Goal: Transaction & Acquisition: Purchase product/service

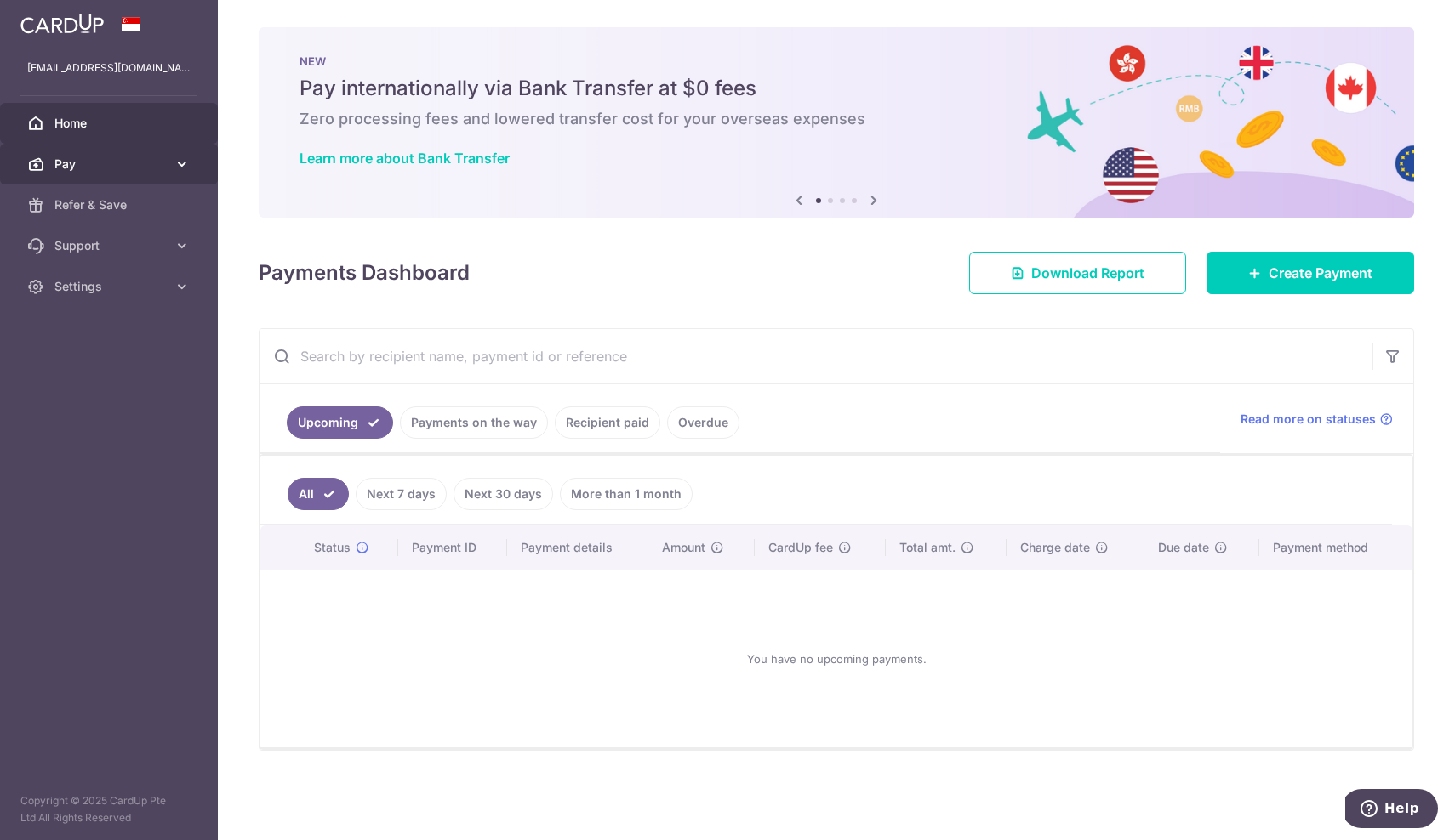
click at [104, 162] on span "Pay" at bounding box center [110, 164] width 112 height 17
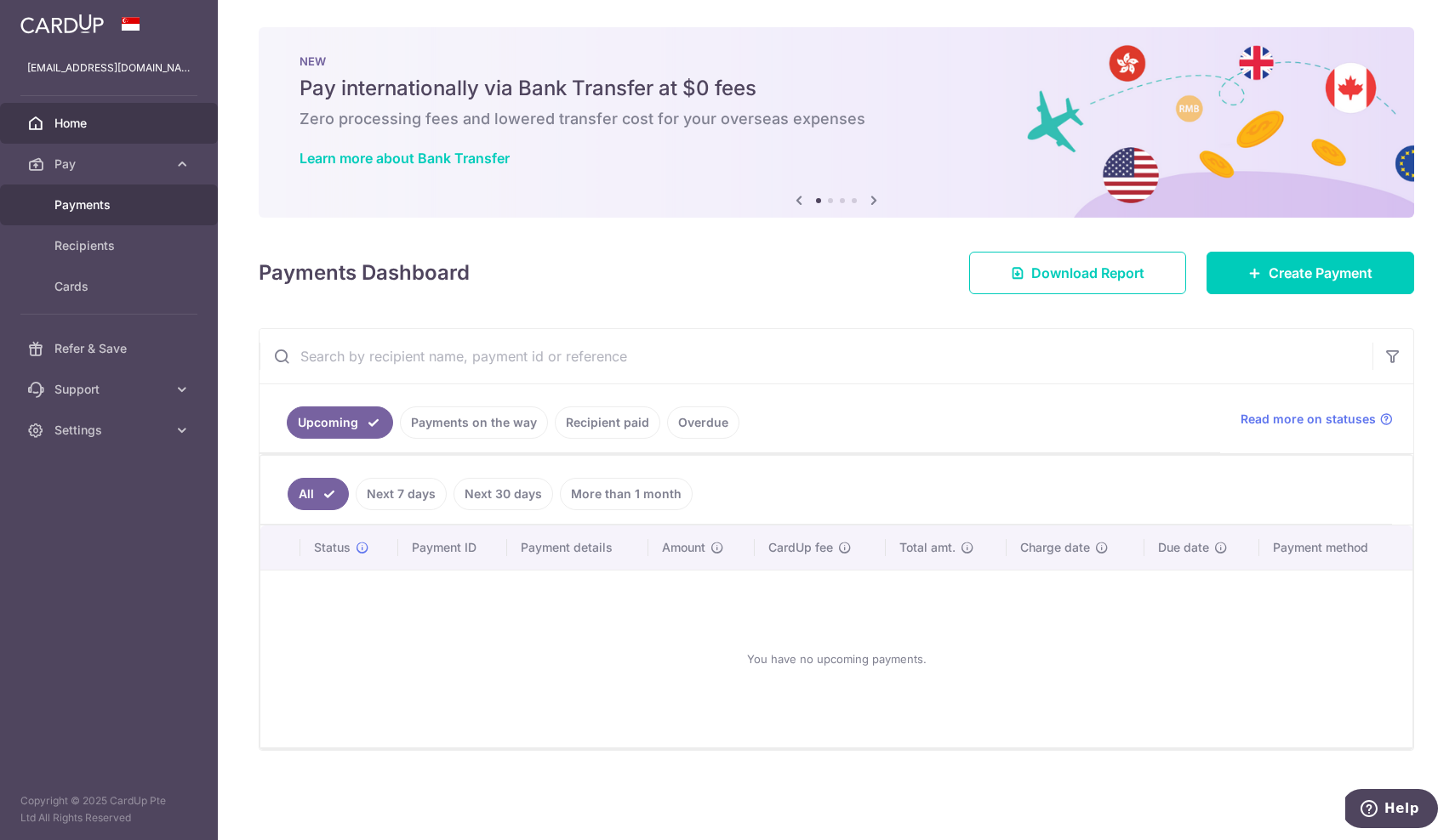
click at [118, 203] on span "Payments" at bounding box center [110, 204] width 112 height 17
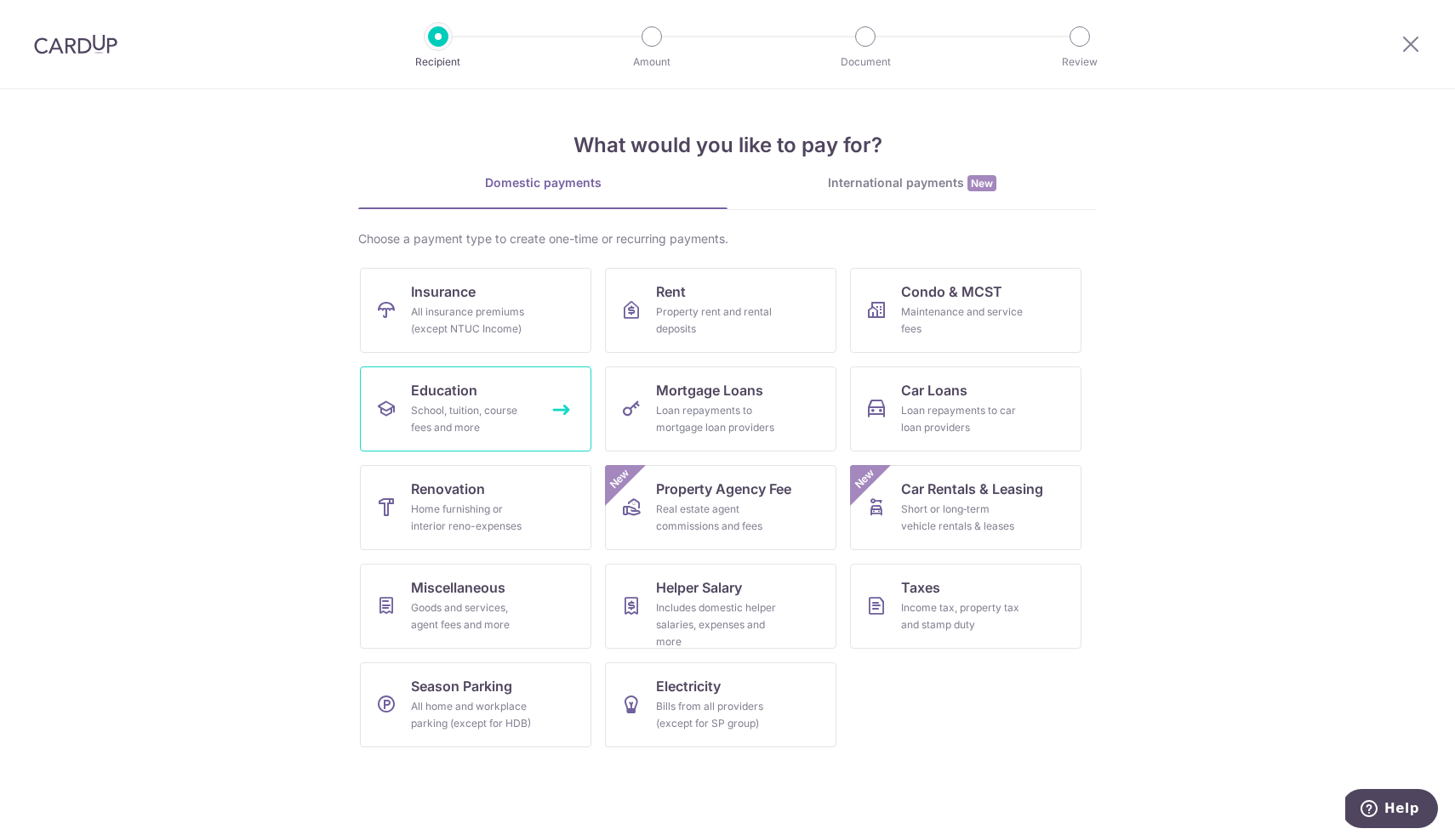
click at [529, 398] on link "Education School, tuition, course fees and more" at bounding box center [476, 409] width 231 height 85
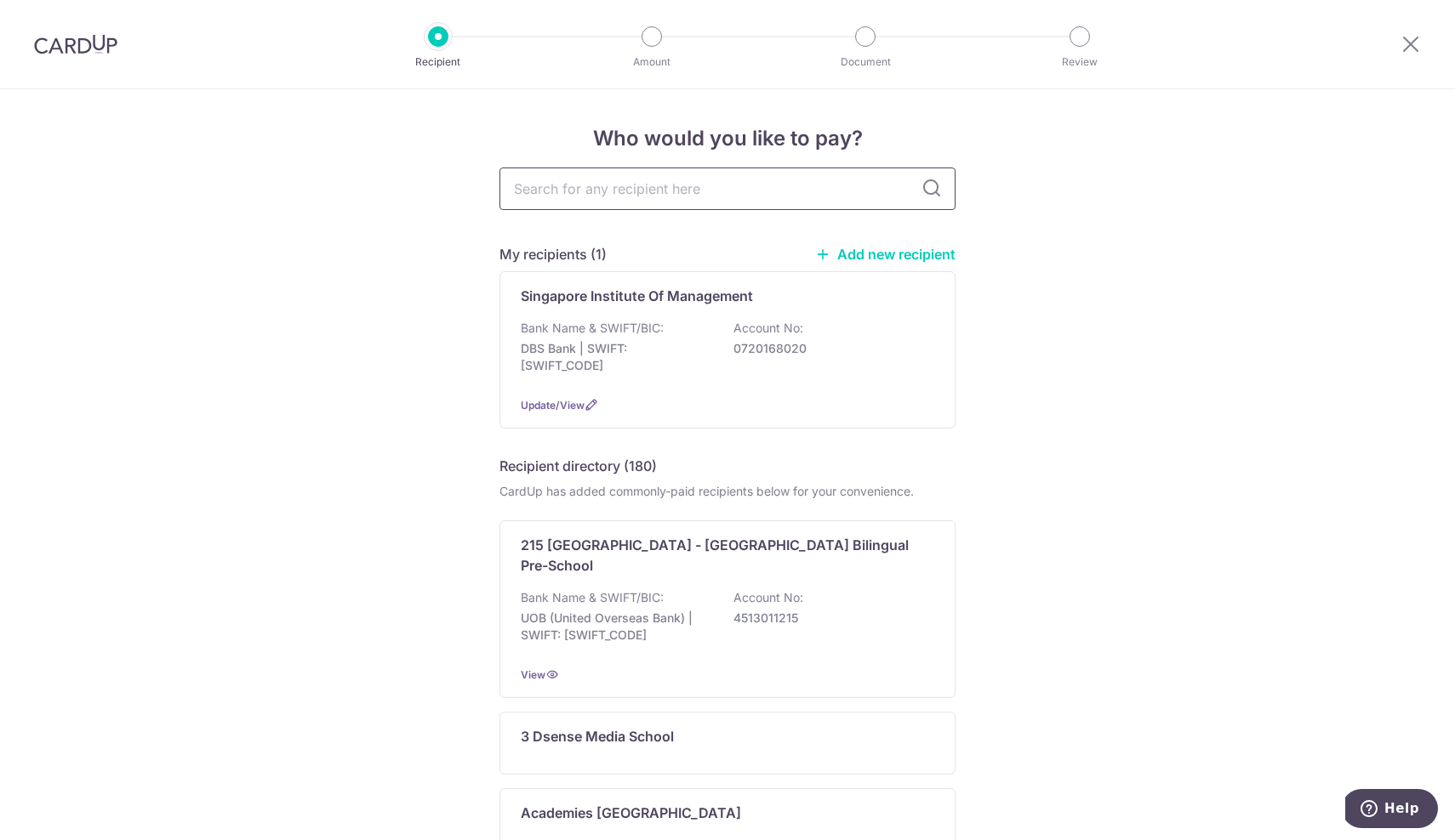
click at [651, 191] on input "text" at bounding box center [728, 189] width 456 height 43
click at [665, 191] on input "text" at bounding box center [728, 189] width 456 height 43
type input "singapore insti"
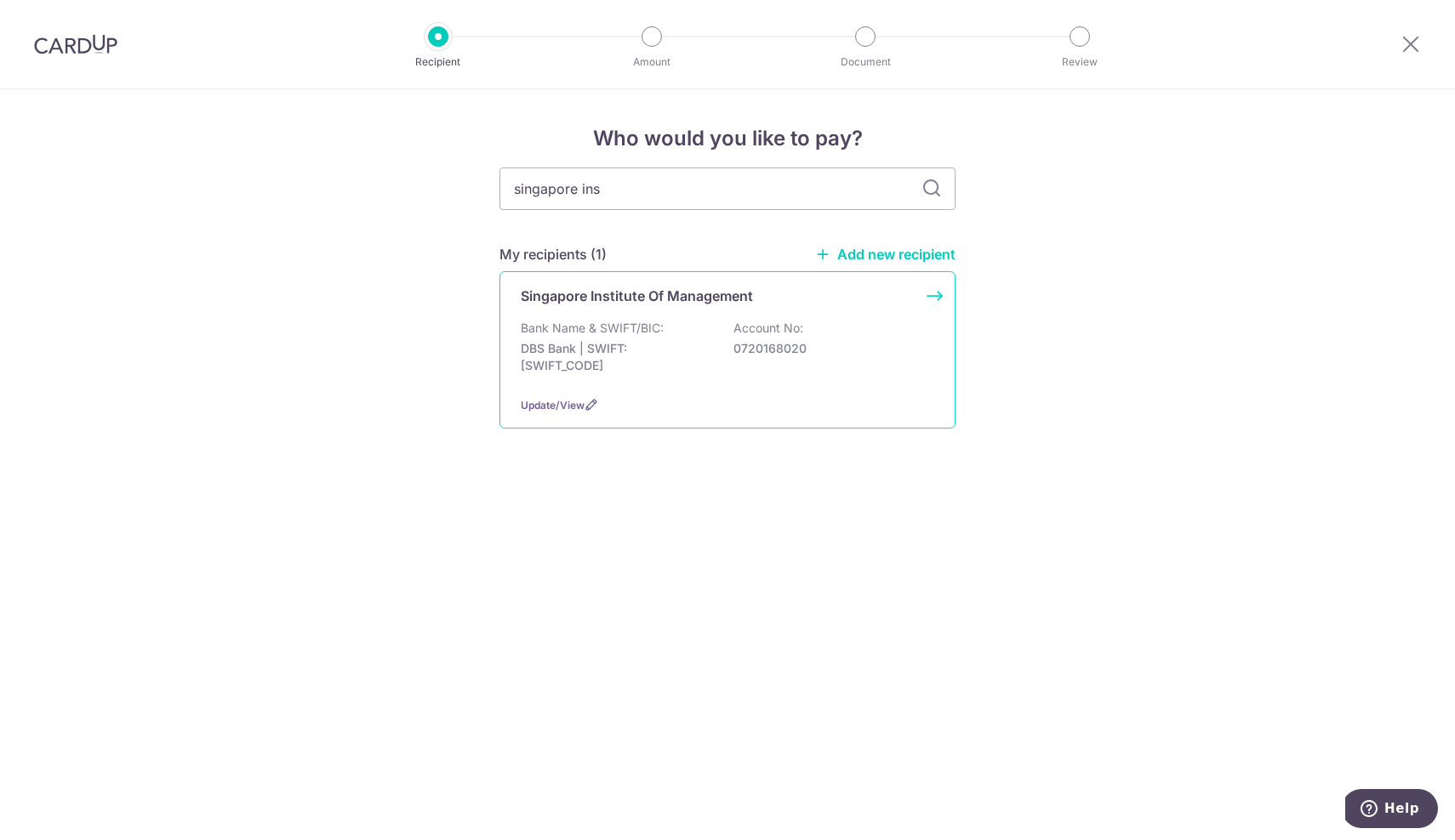
type input "singapore in"
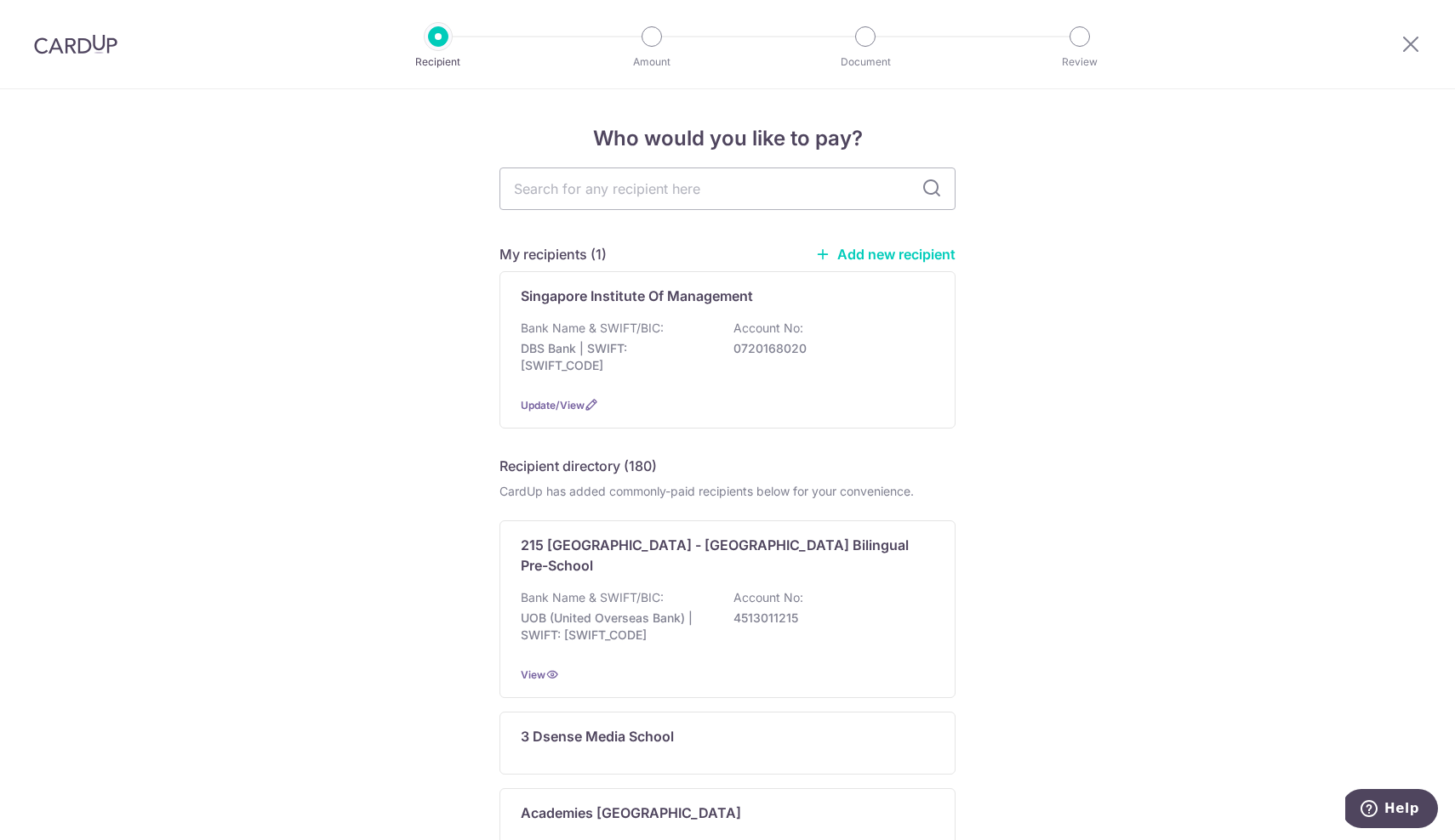
click at [877, 256] on link "Add new recipient" at bounding box center [886, 254] width 141 height 17
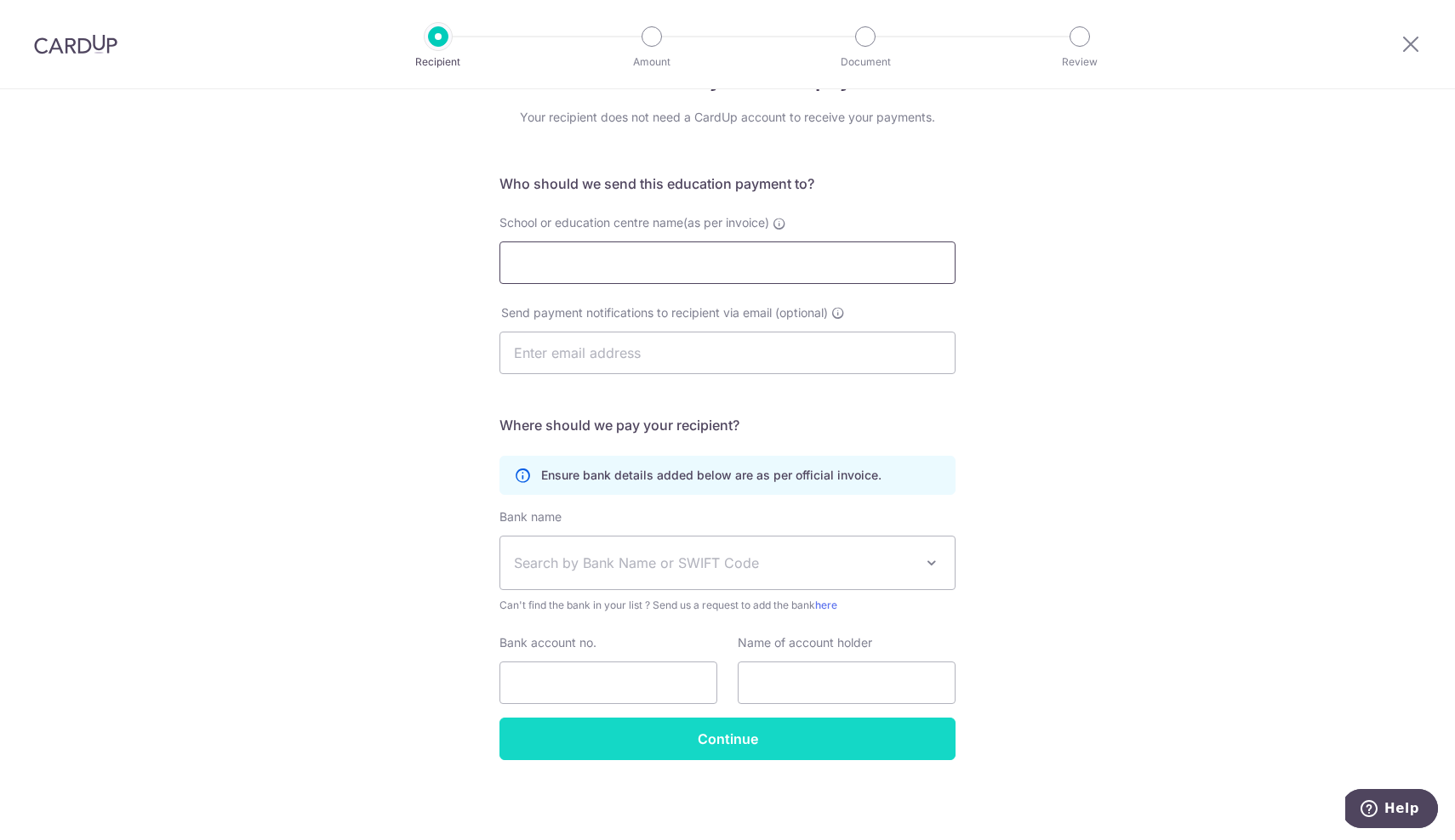
scroll to position [58, 0]
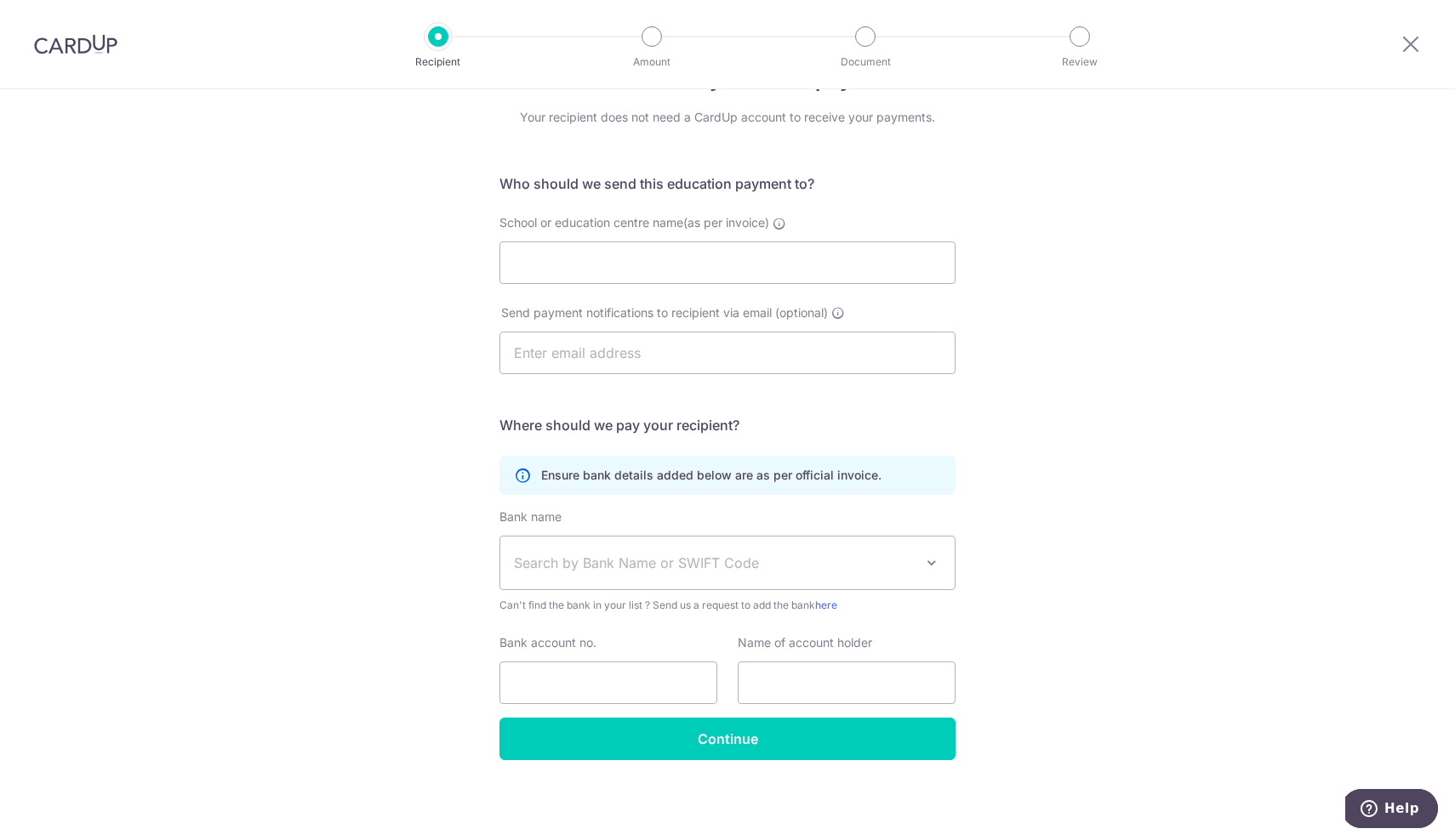
click at [439, 54] on p "Recipient" at bounding box center [438, 62] width 126 height 17
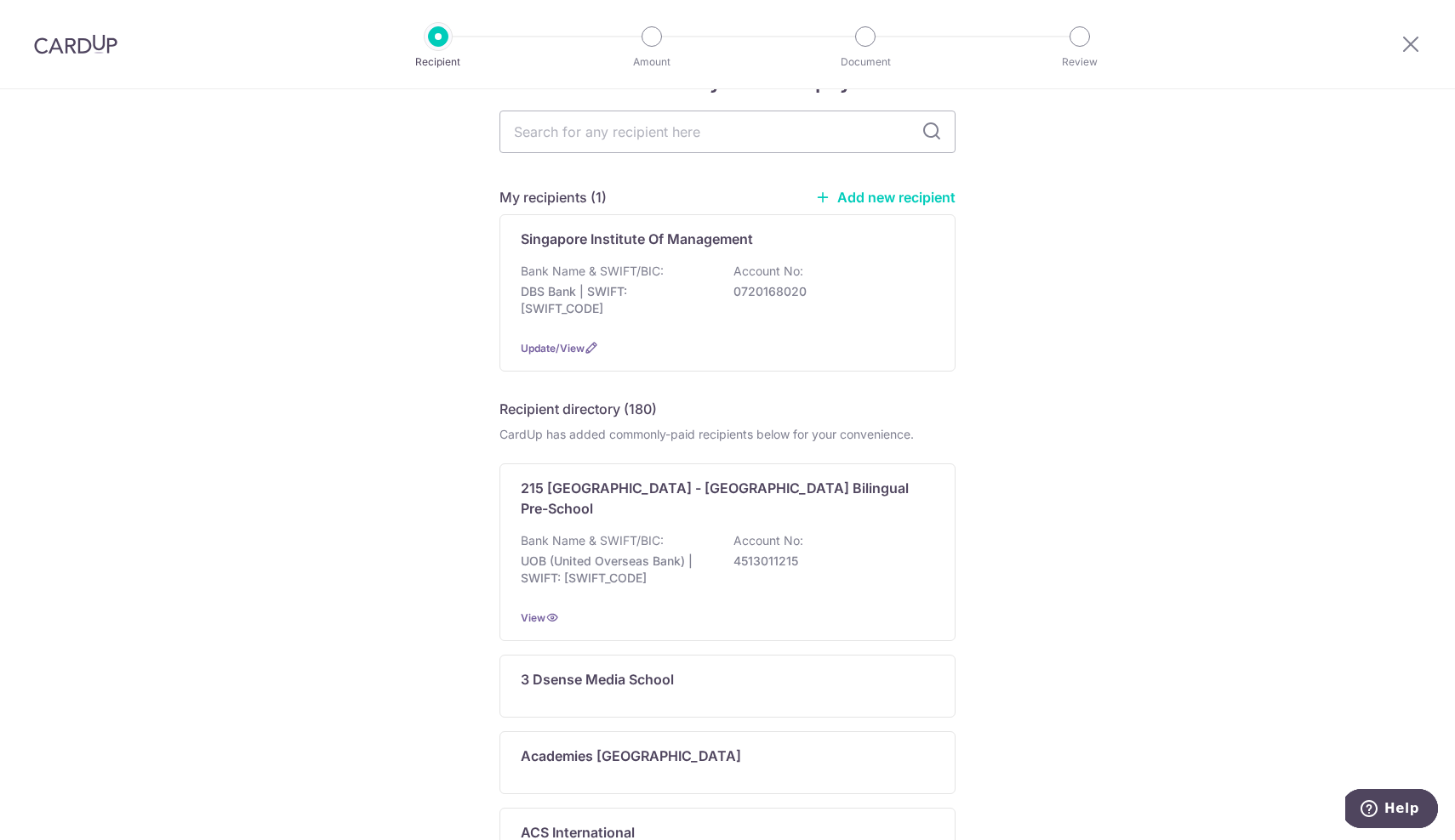
scroll to position [58, 0]
type input "singapore institute of m"
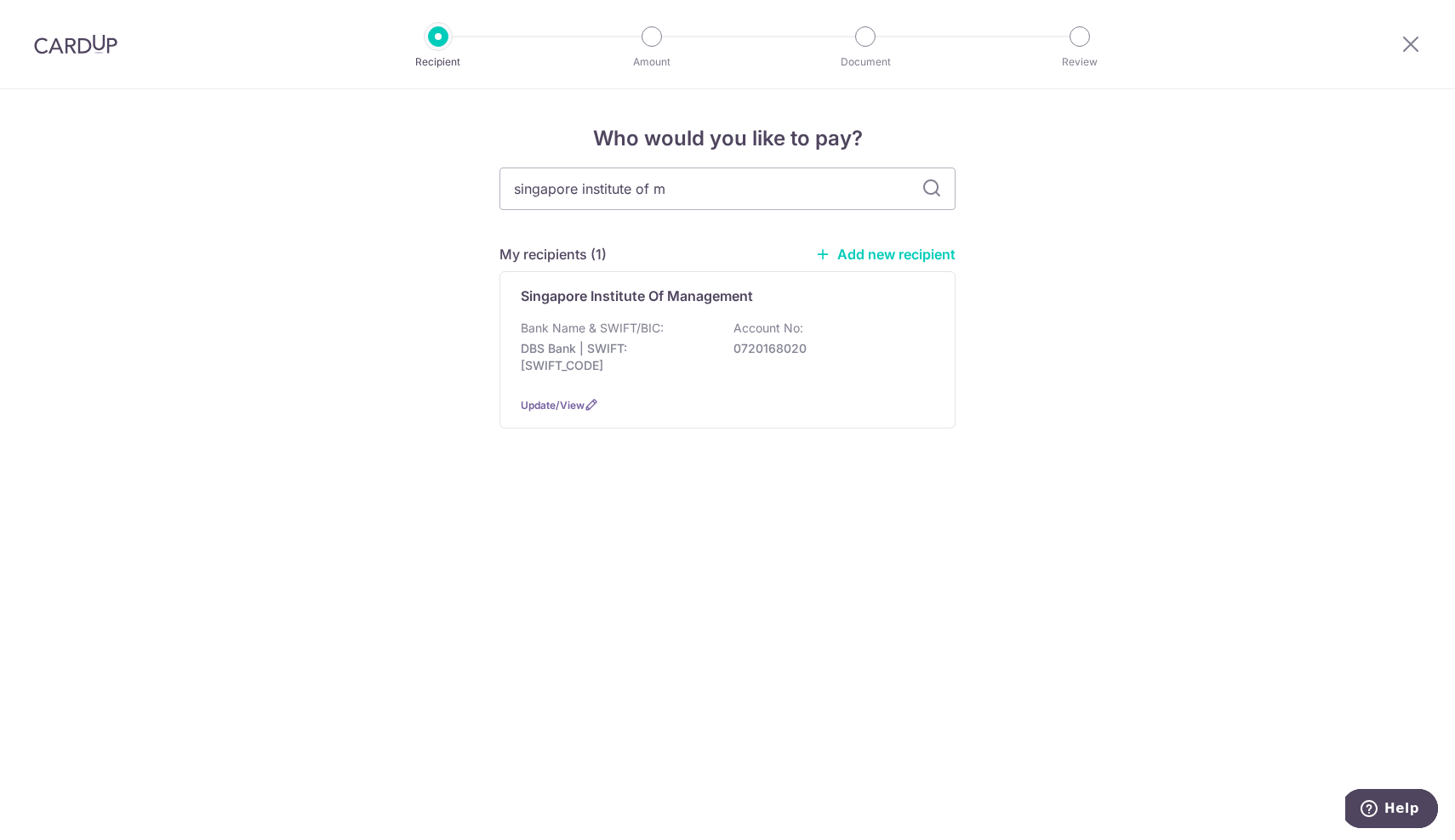
scroll to position [0, 0]
click at [617, 335] on p "Bank Name & SWIFT/BIC:" at bounding box center [592, 328] width 143 height 17
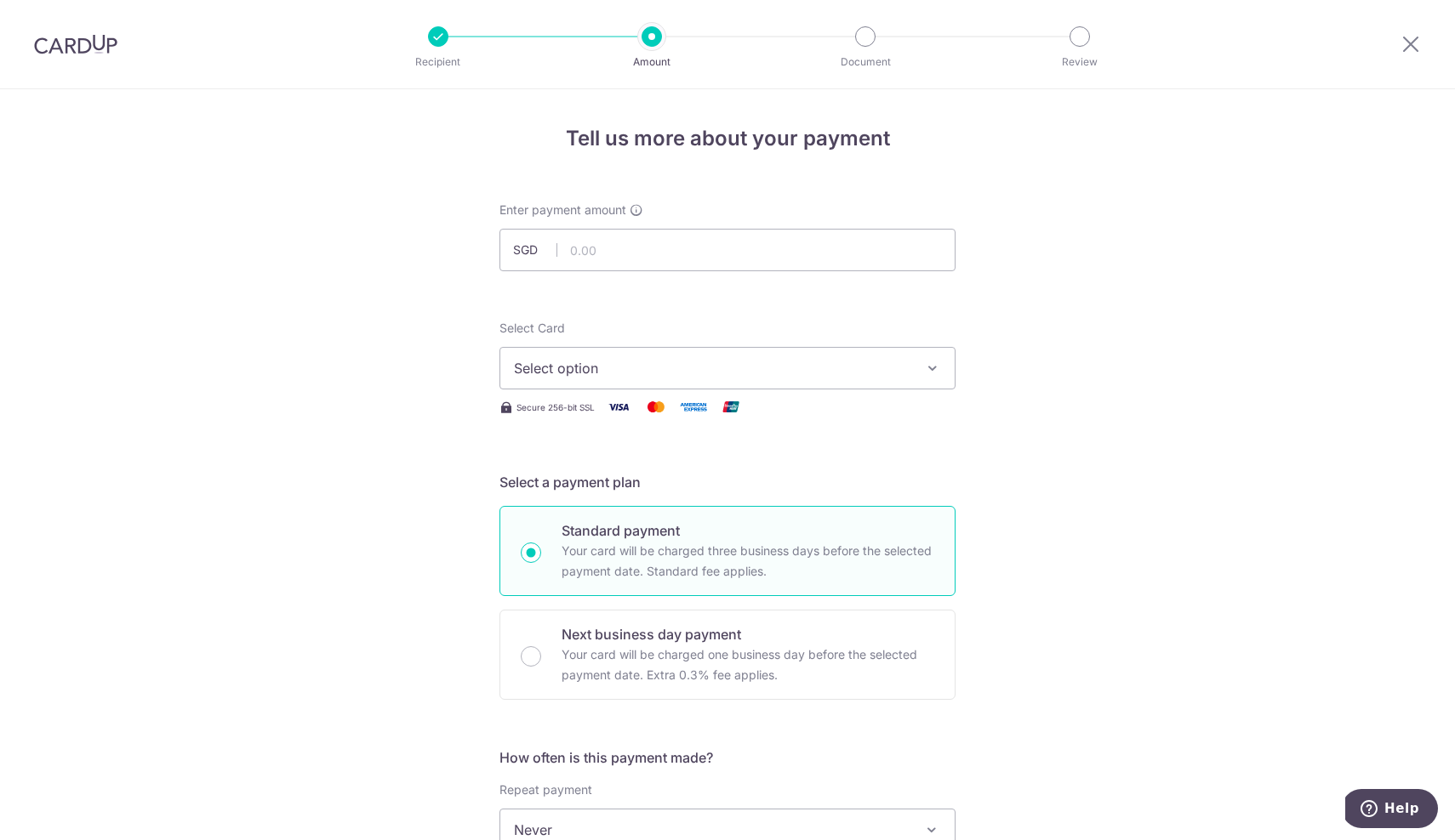
click at [625, 362] on span "Select option" at bounding box center [712, 368] width 396 height 20
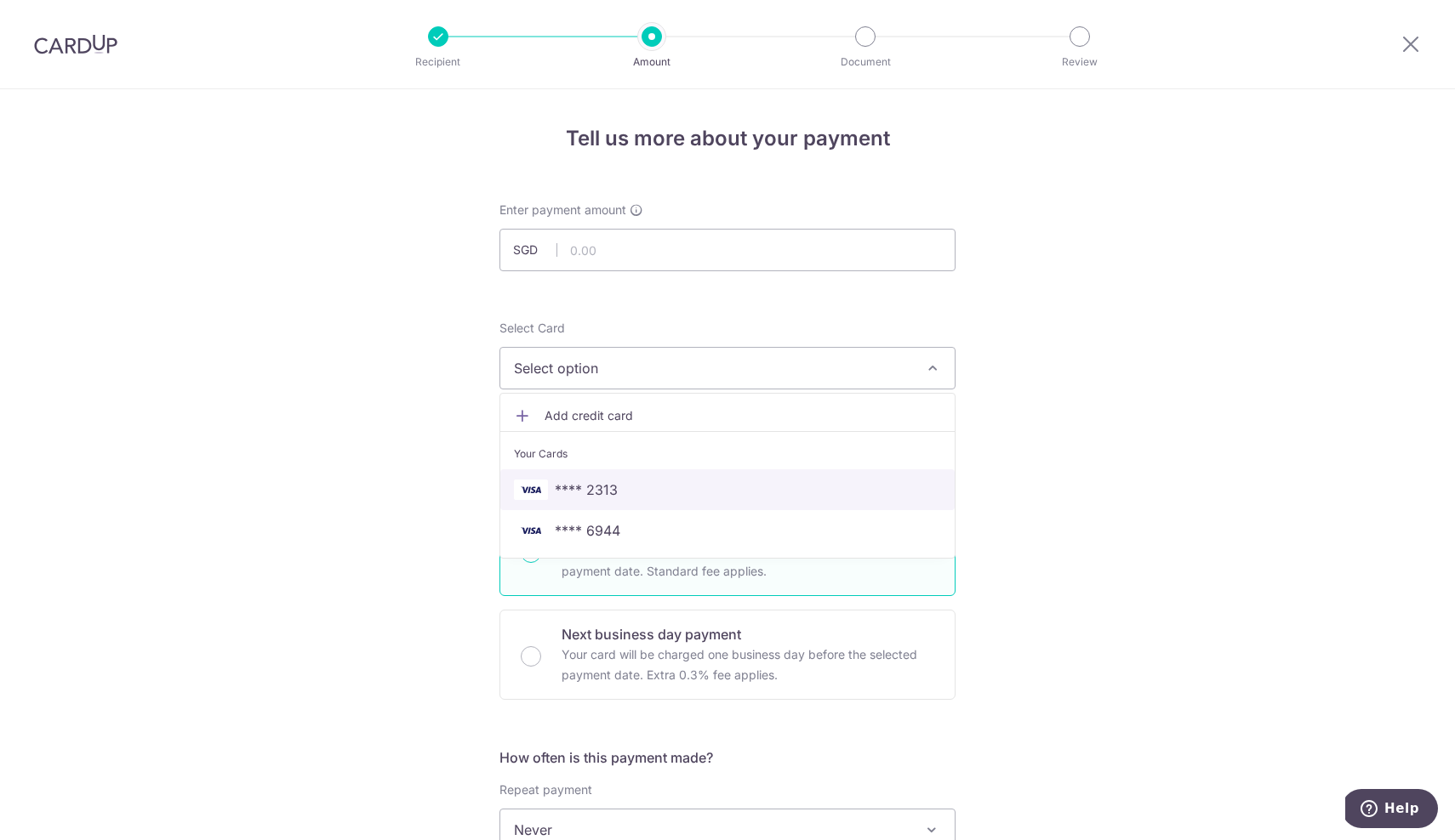
click at [597, 488] on span "**** 2313" at bounding box center [586, 489] width 63 height 20
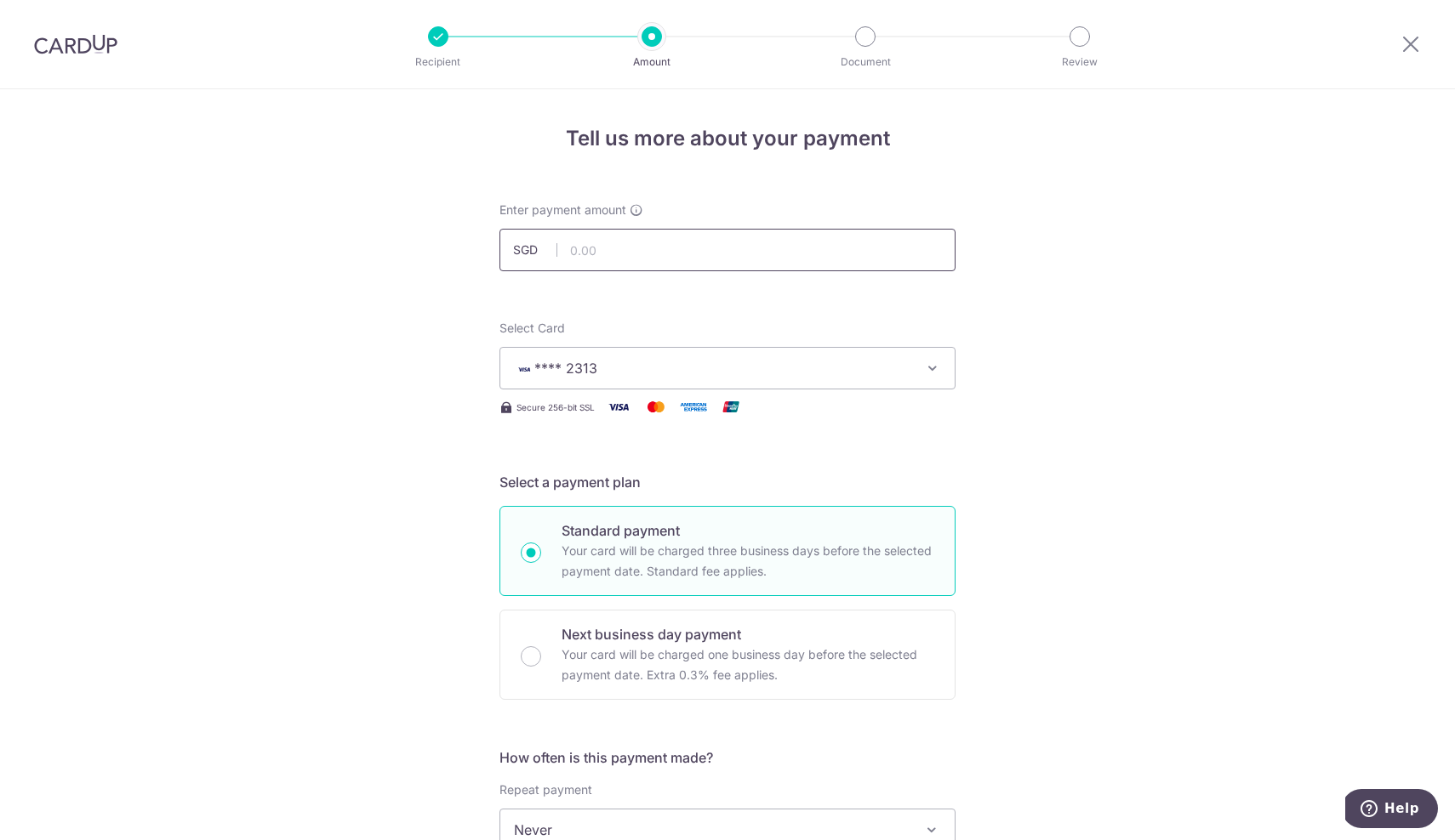
click at [620, 247] on input "text" at bounding box center [728, 250] width 456 height 43
type input "7,194.00"
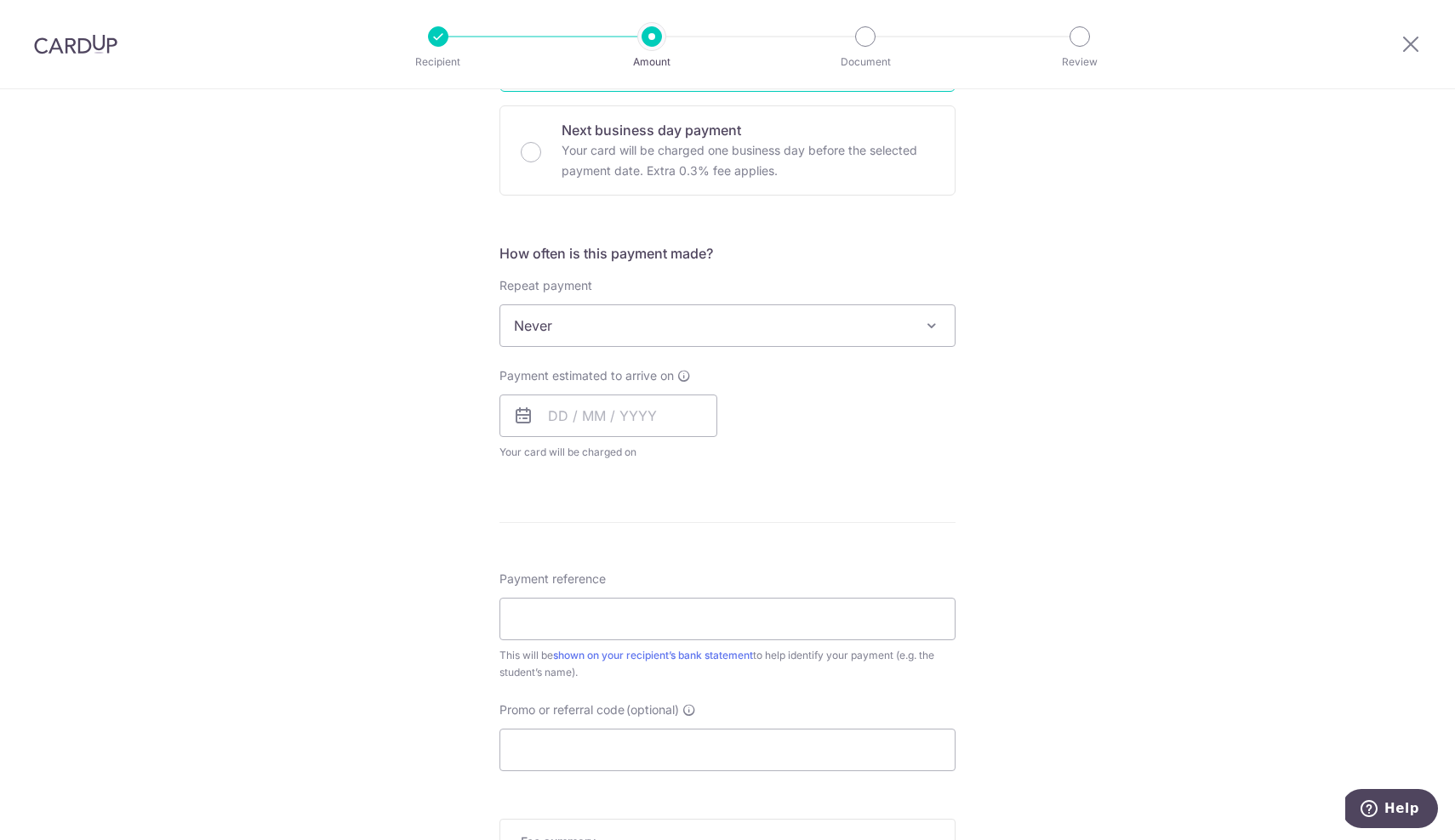
scroll to position [537, 0]
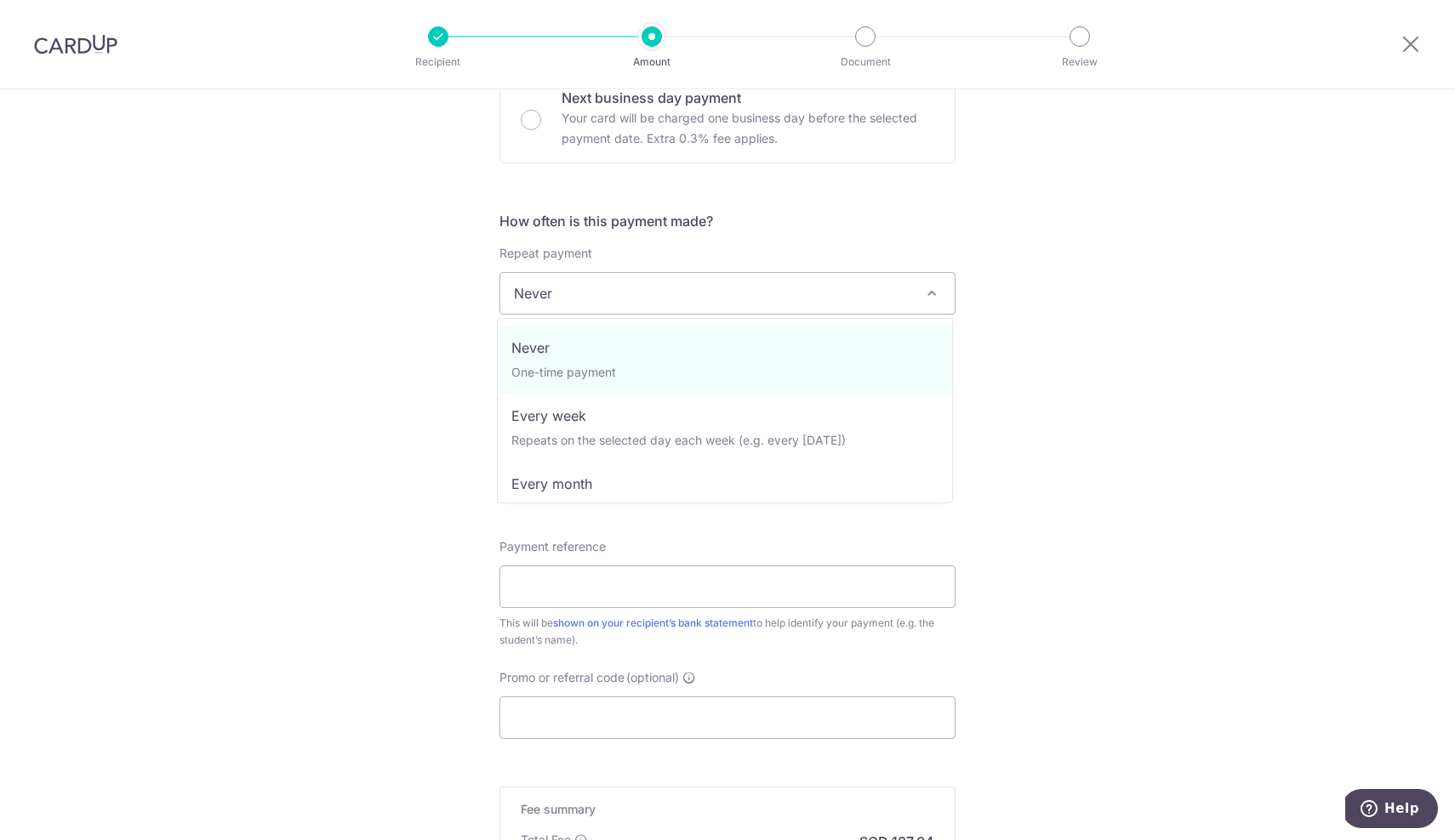
click at [628, 280] on span "Never" at bounding box center [727, 293] width 454 height 41
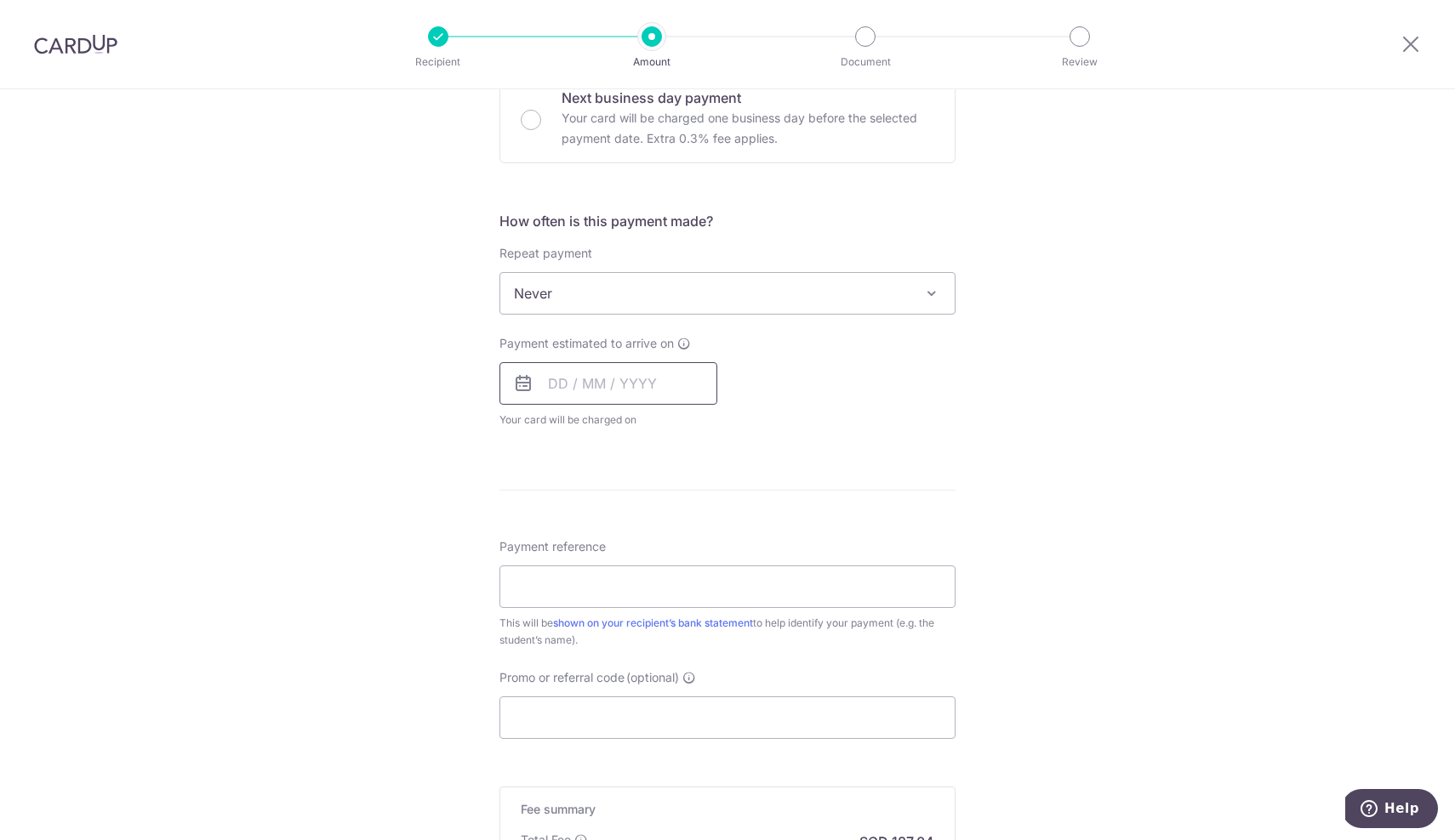
click at [578, 379] on input "text" at bounding box center [608, 384] width 218 height 43
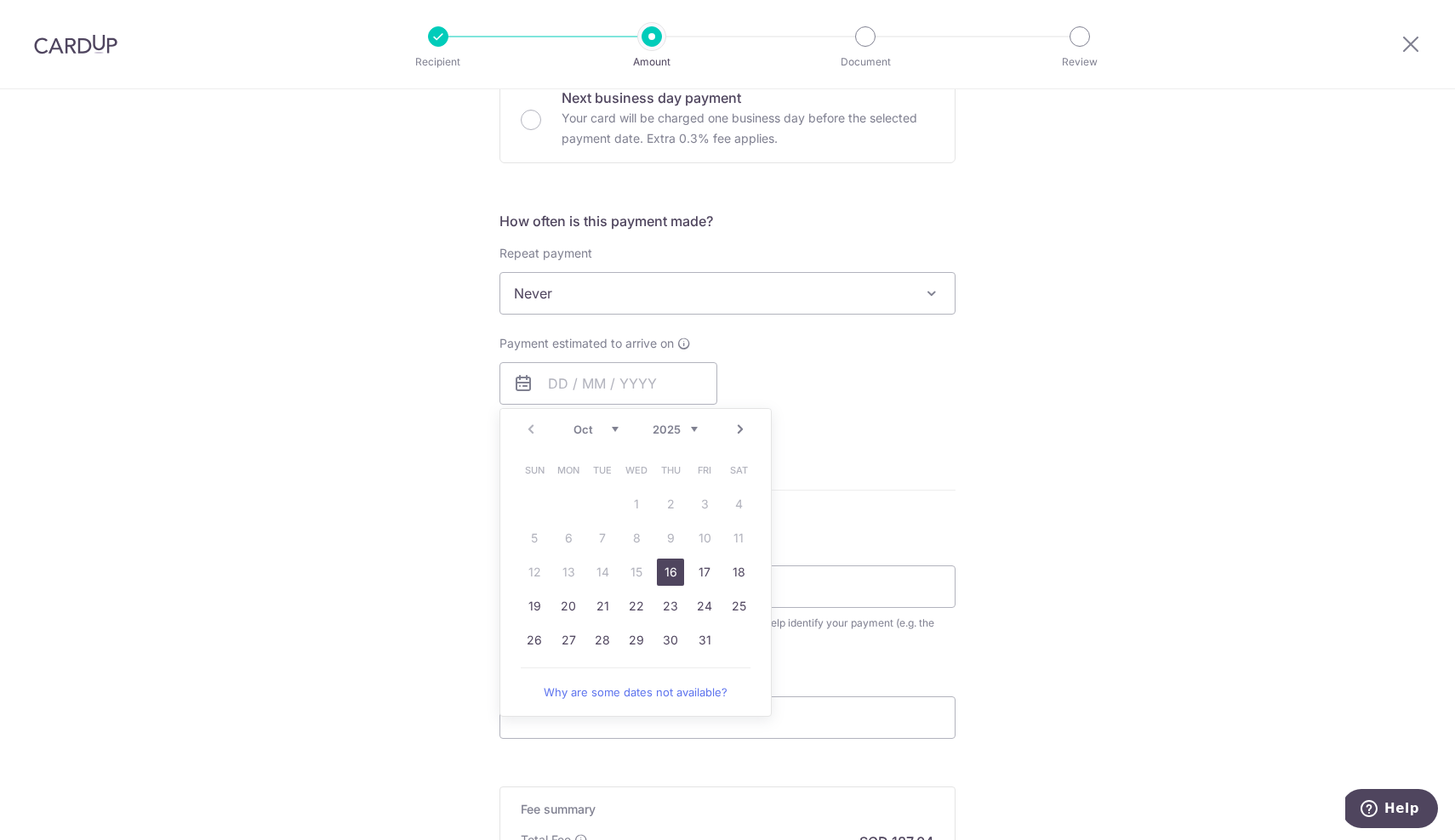
click at [667, 574] on link "16" at bounding box center [670, 572] width 27 height 27
type input "[DATE]"
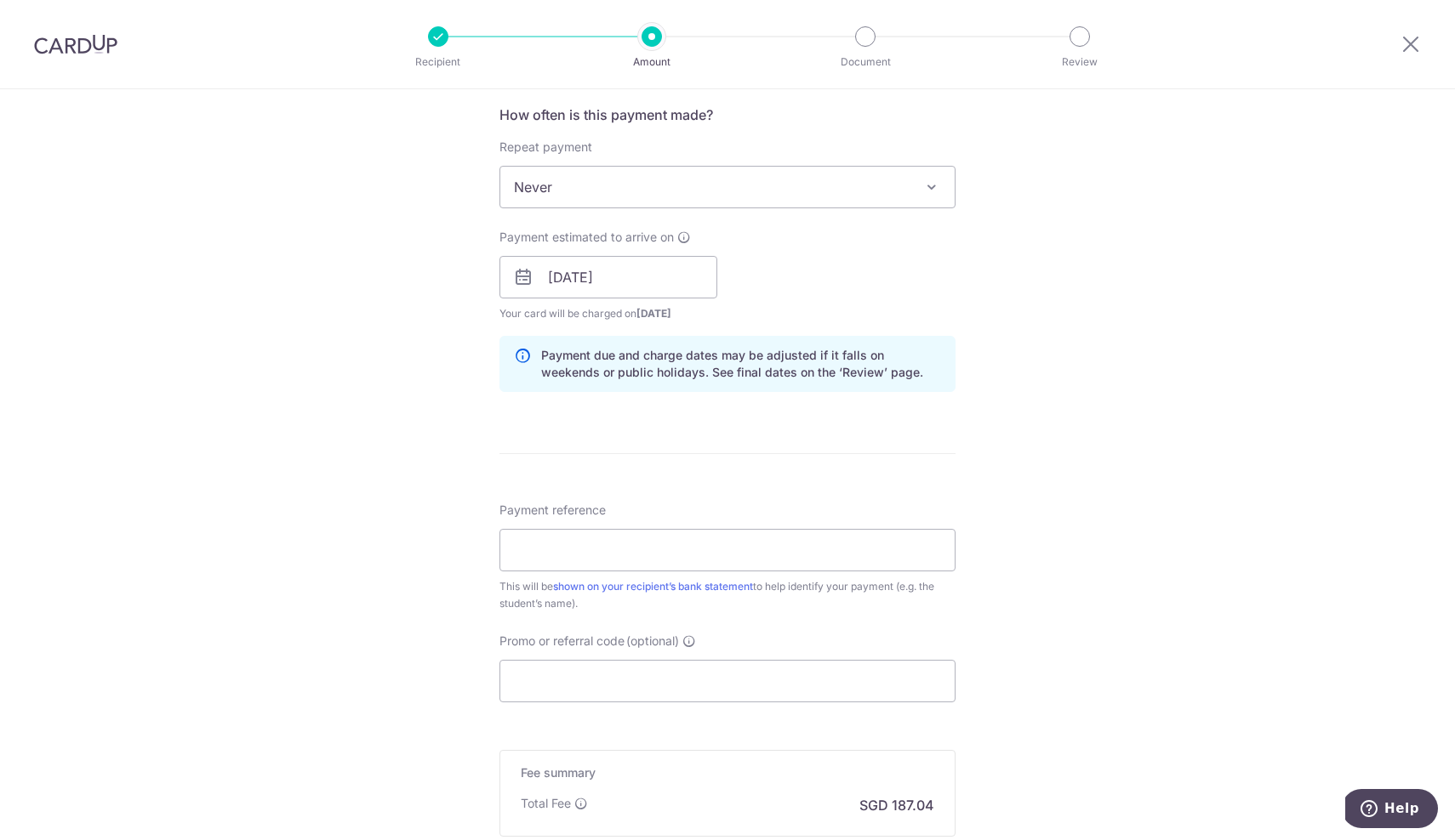
scroll to position [647, 0]
click at [650, 551] on input "Payment reference" at bounding box center [728, 547] width 456 height 43
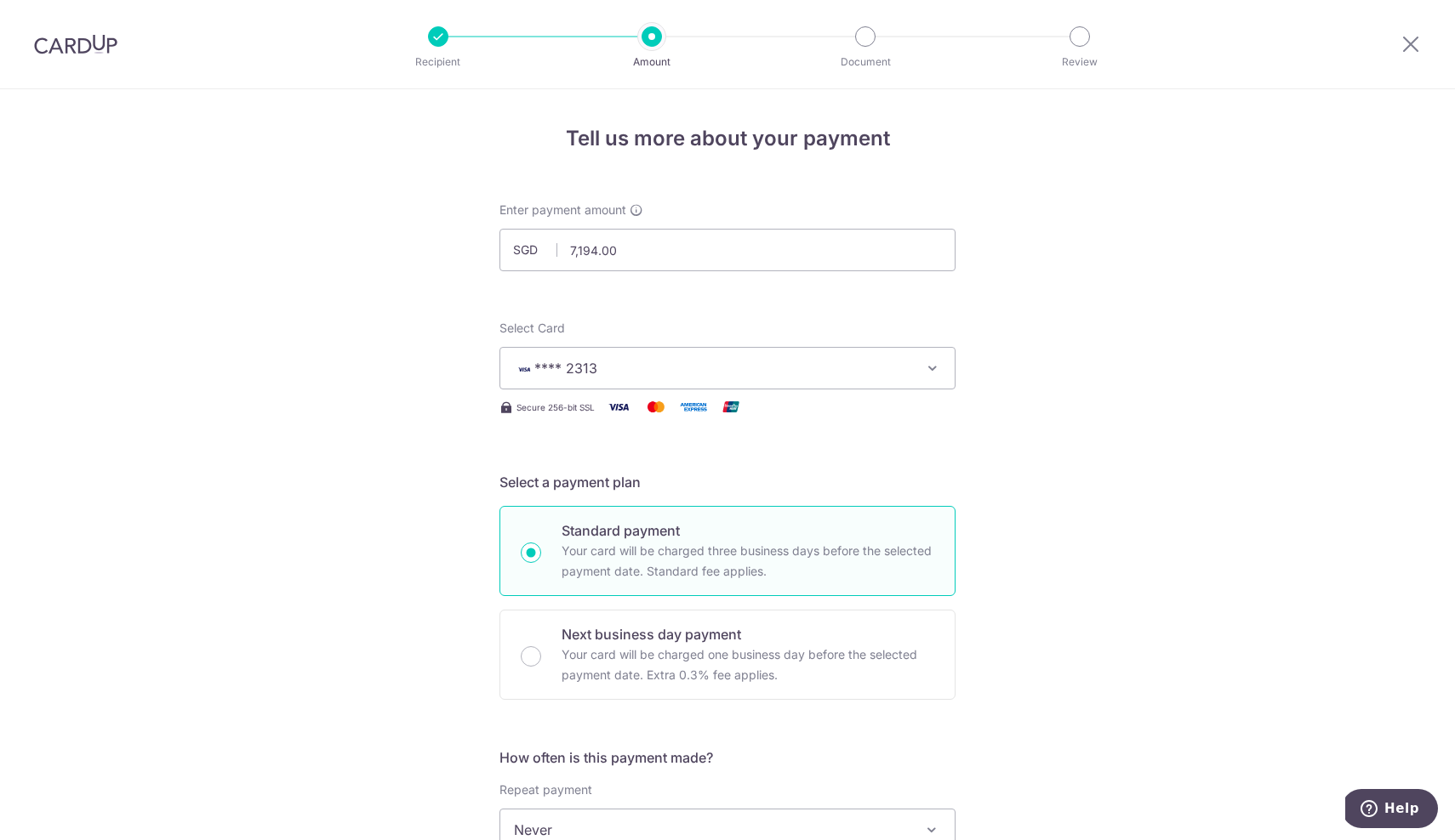
scroll to position [0, 0]
click at [79, 43] on img at bounding box center [76, 44] width 83 height 20
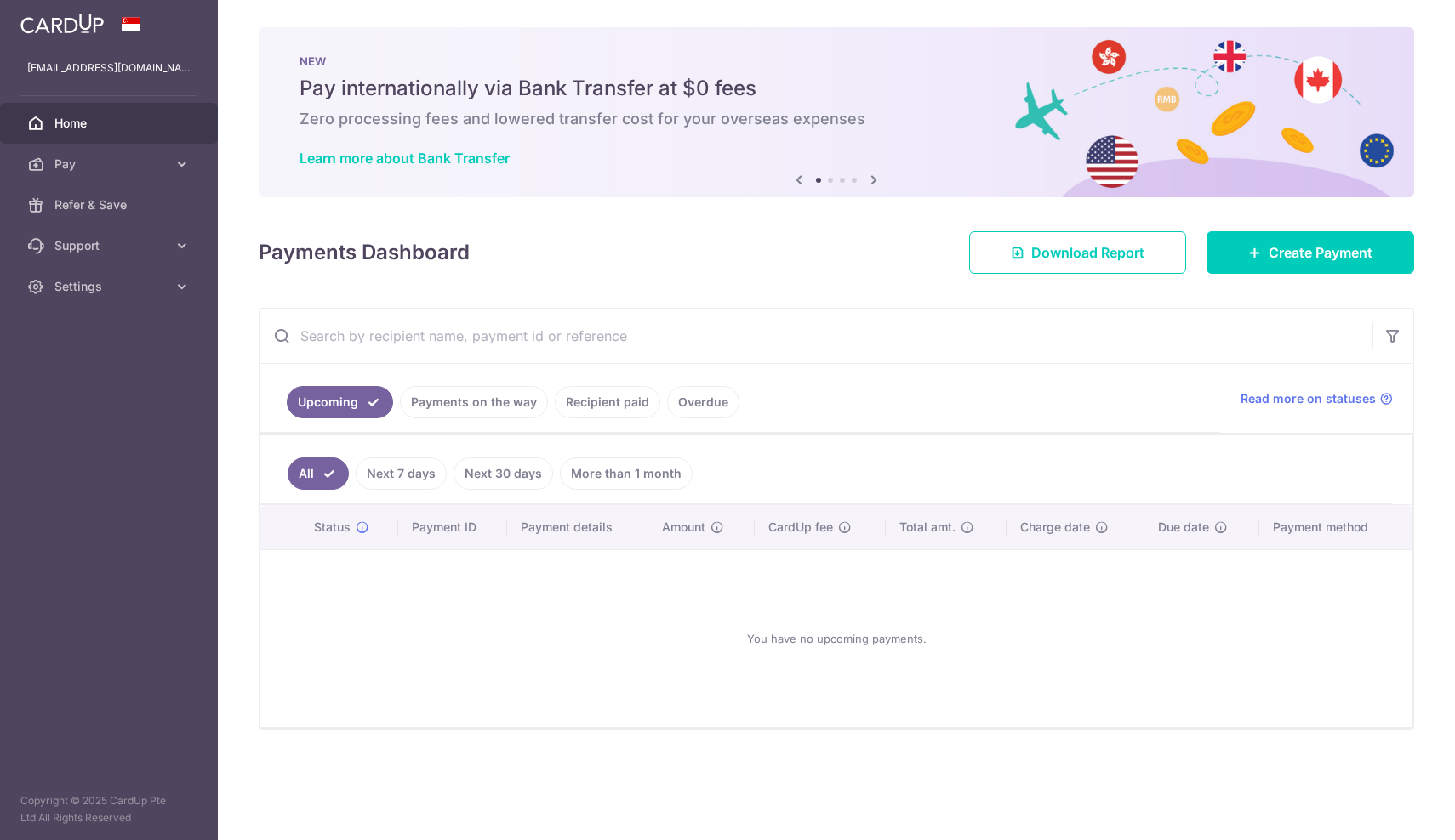
click at [810, 252] on div "Payments Dashboard Download Report Create Payment" at bounding box center [836, 249] width 1155 height 49
click at [131, 164] on span "Pay" at bounding box center [110, 164] width 112 height 17
click at [100, 250] on span "Recipients" at bounding box center [110, 245] width 112 height 17
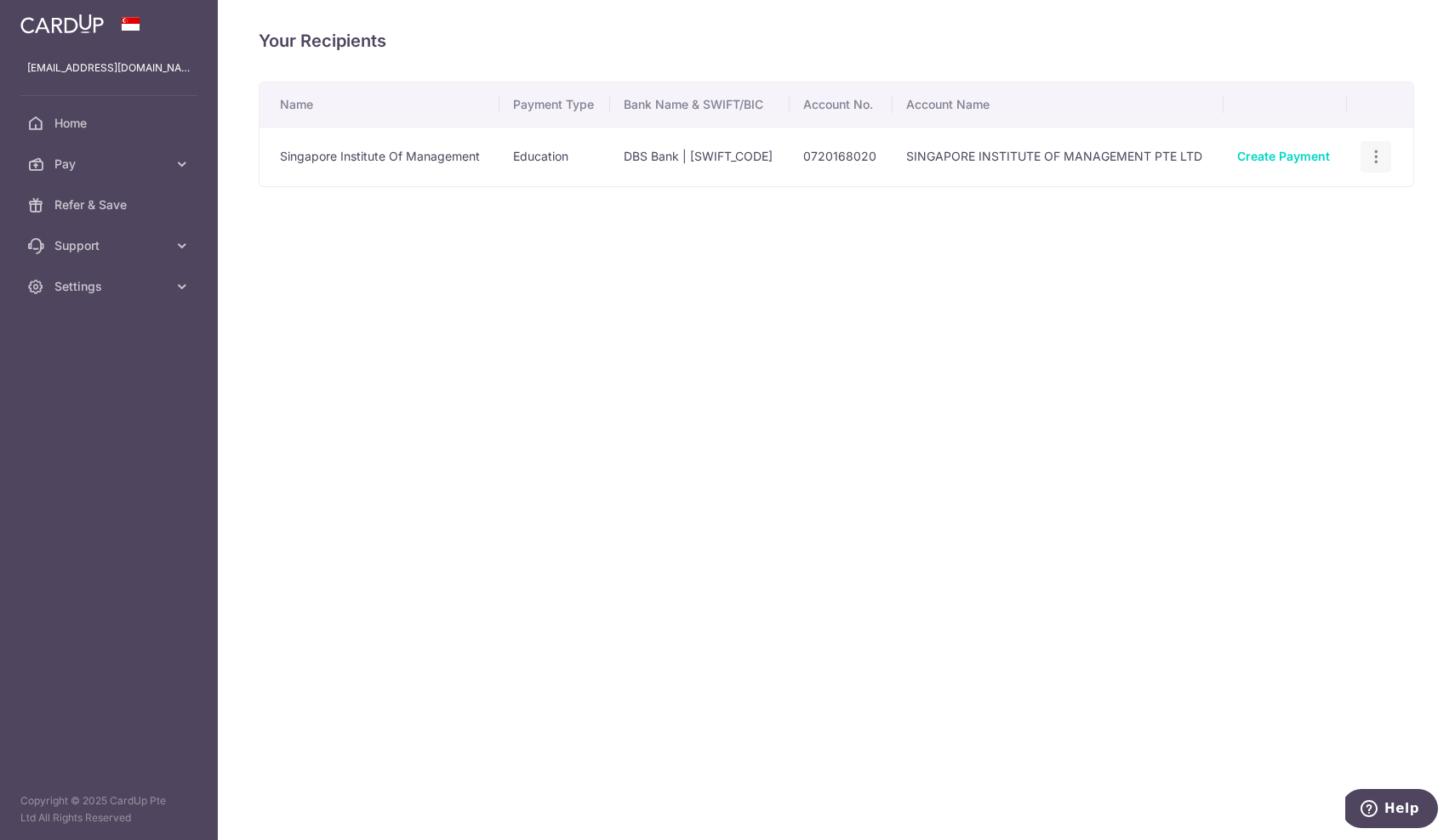
click at [1373, 166] on div "View/Edit Linked Payments" at bounding box center [1376, 157] width 31 height 31
click at [1380, 153] on icon "button" at bounding box center [1375, 156] width 18 height 18
click at [1320, 207] on span "View/Edit" at bounding box center [1318, 204] width 116 height 20
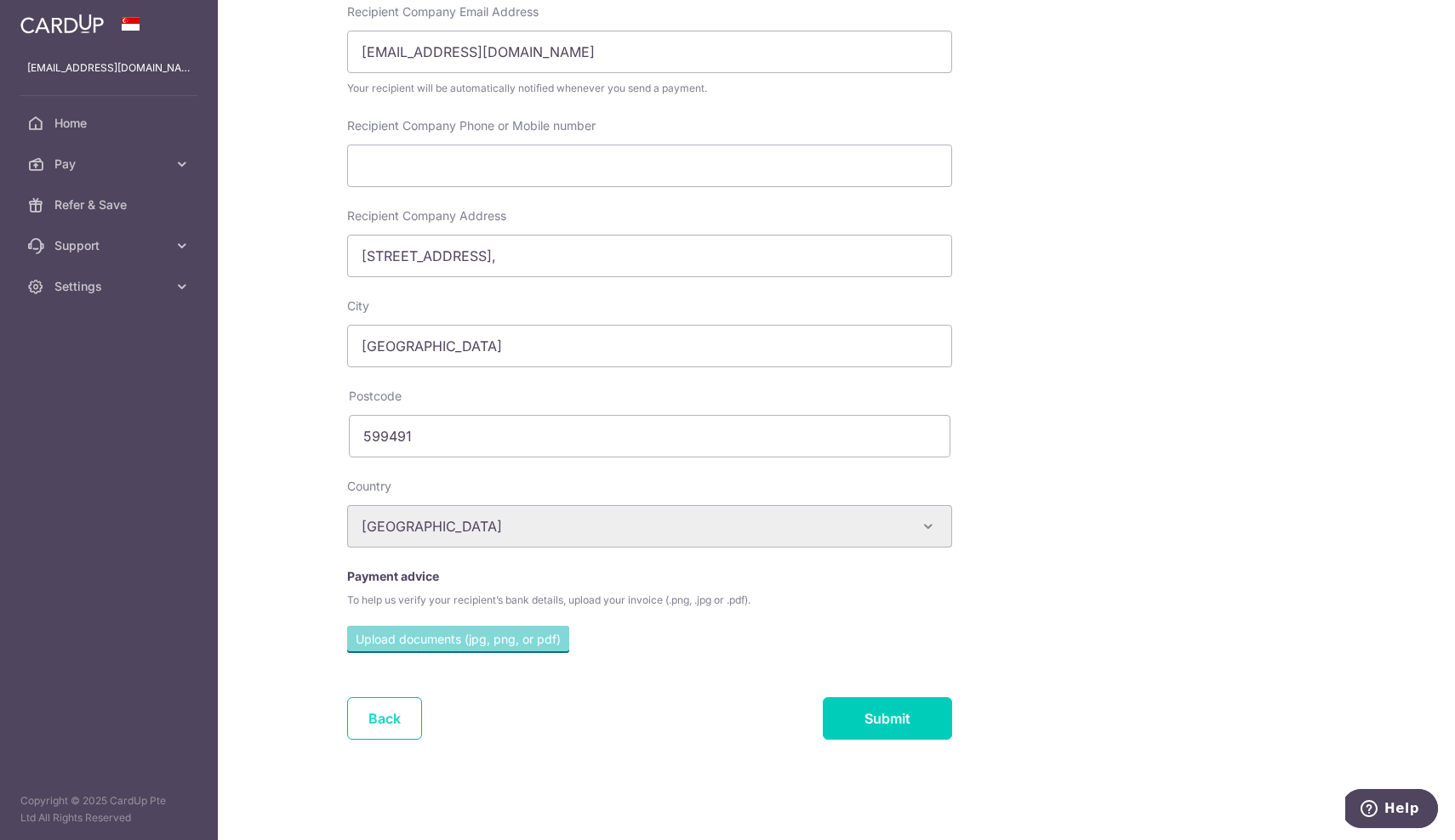
scroll to position [391, 0]
click at [381, 716] on link "Back" at bounding box center [384, 719] width 75 height 43
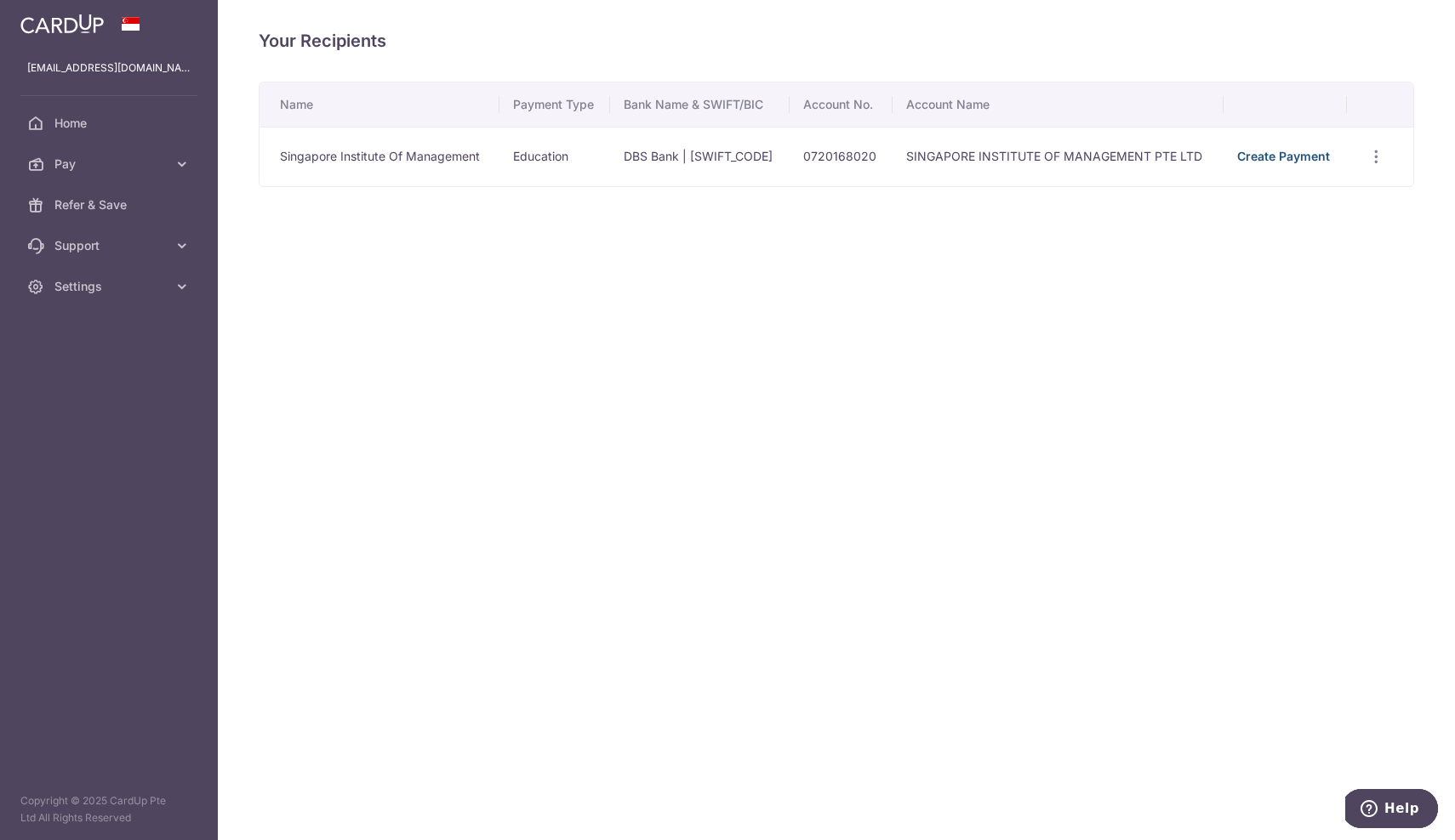
click at [1273, 153] on link "Create Payment" at bounding box center [1284, 156] width 93 height 15
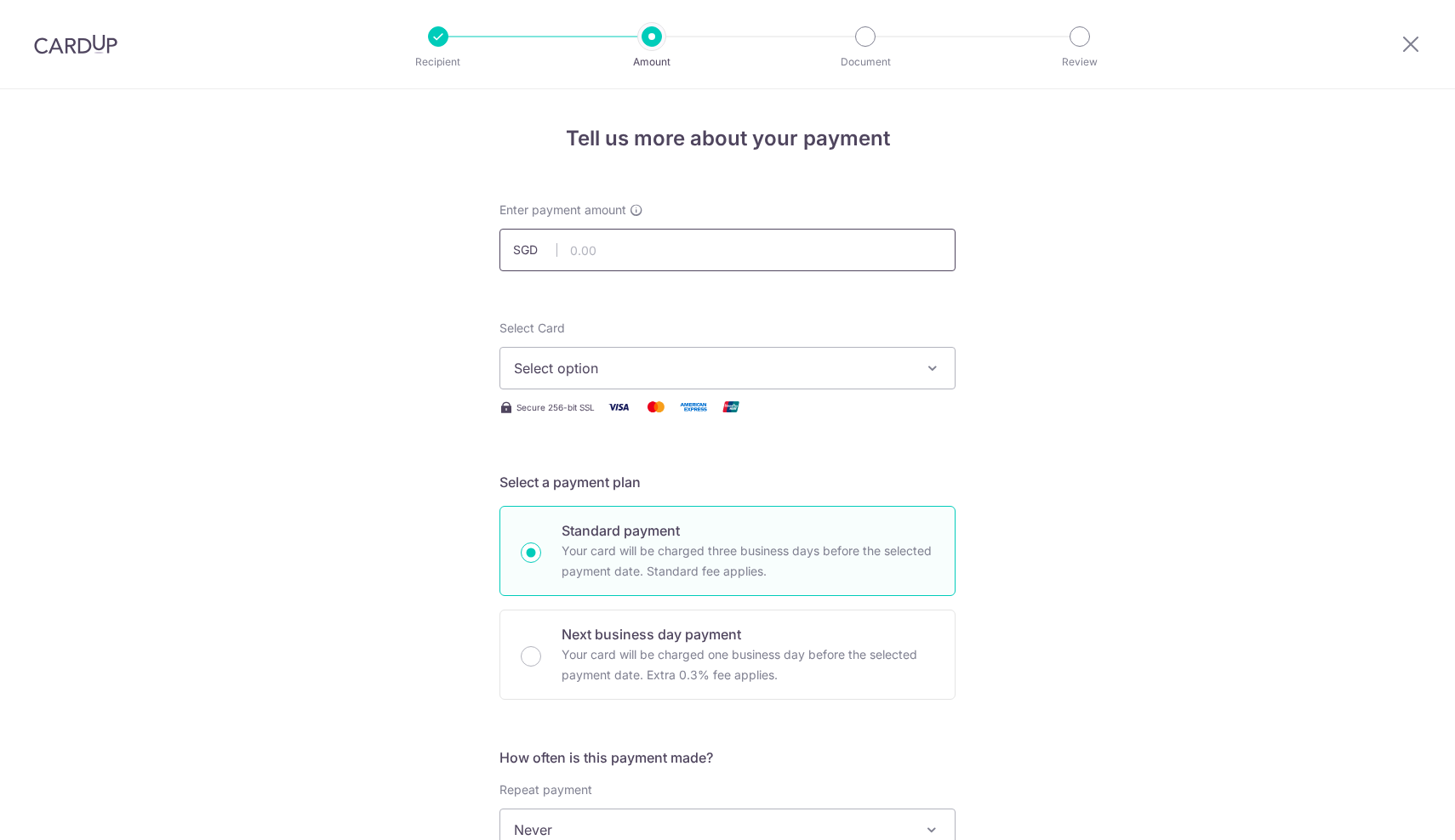
click at [656, 258] on input "text" at bounding box center [728, 250] width 456 height 43
type input "7,194.00"
click at [602, 356] on button "Select option" at bounding box center [728, 368] width 456 height 43
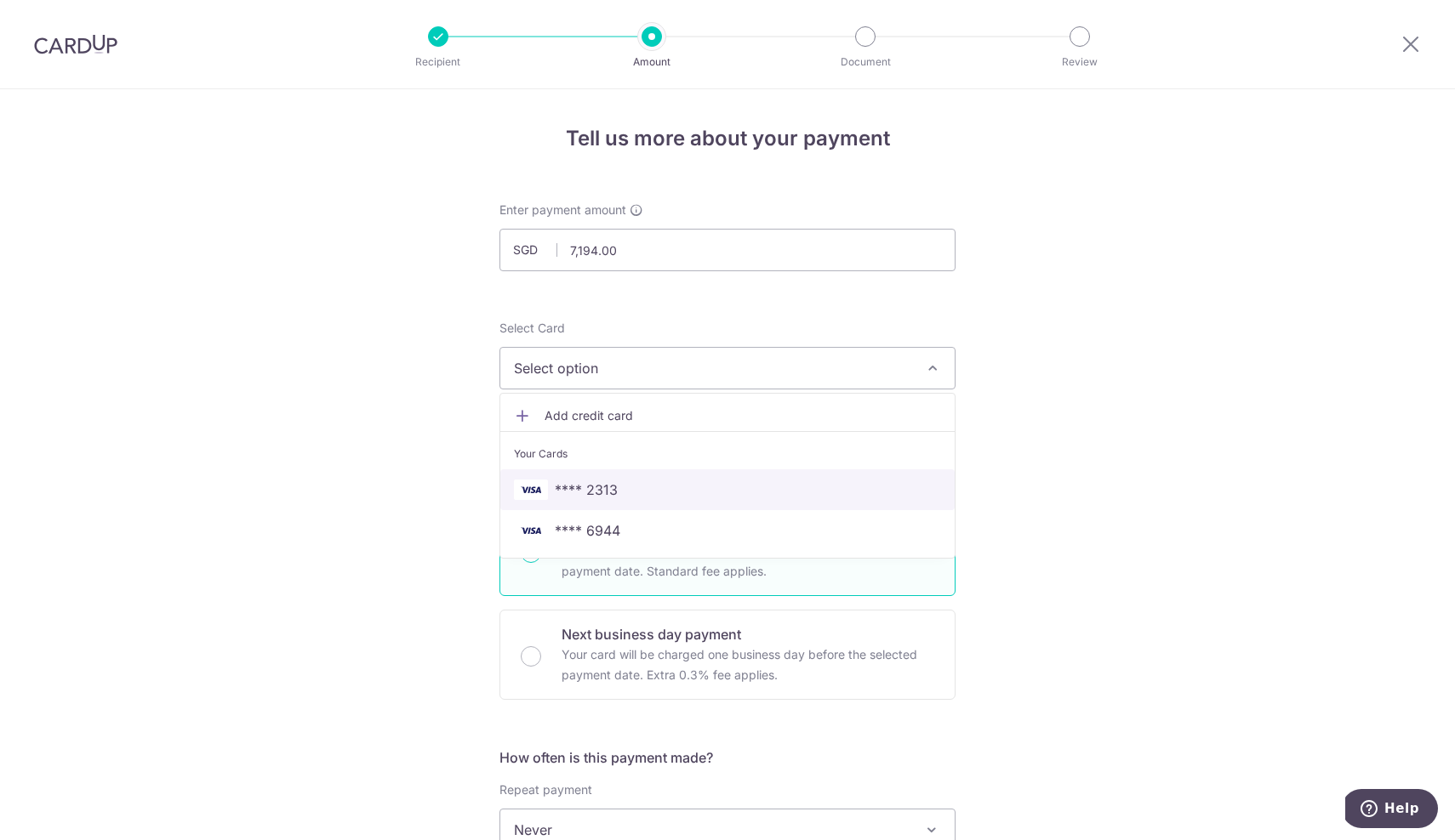
click at [583, 489] on span "**** 2313" at bounding box center [586, 489] width 63 height 20
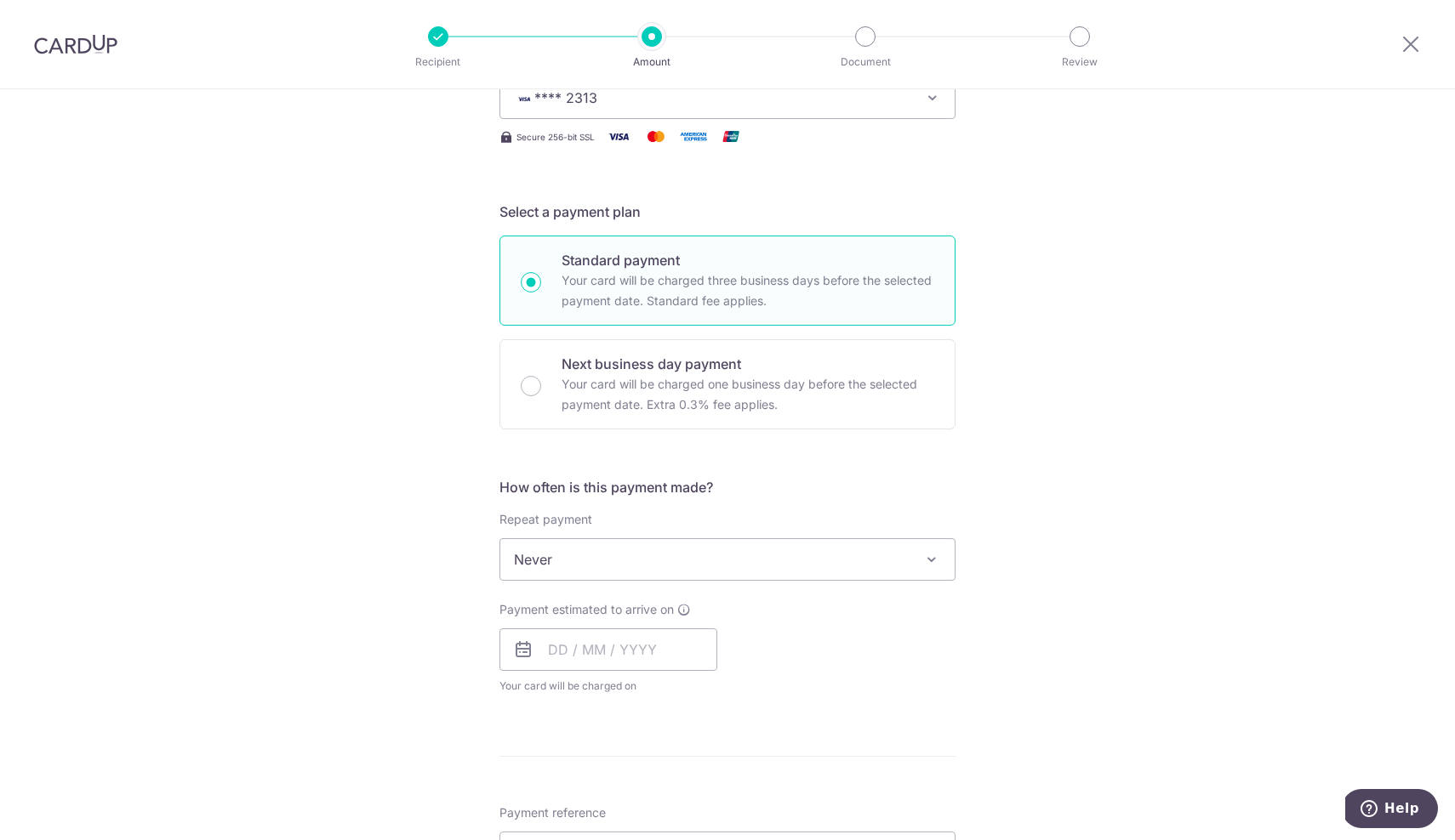
scroll to position [286, 0]
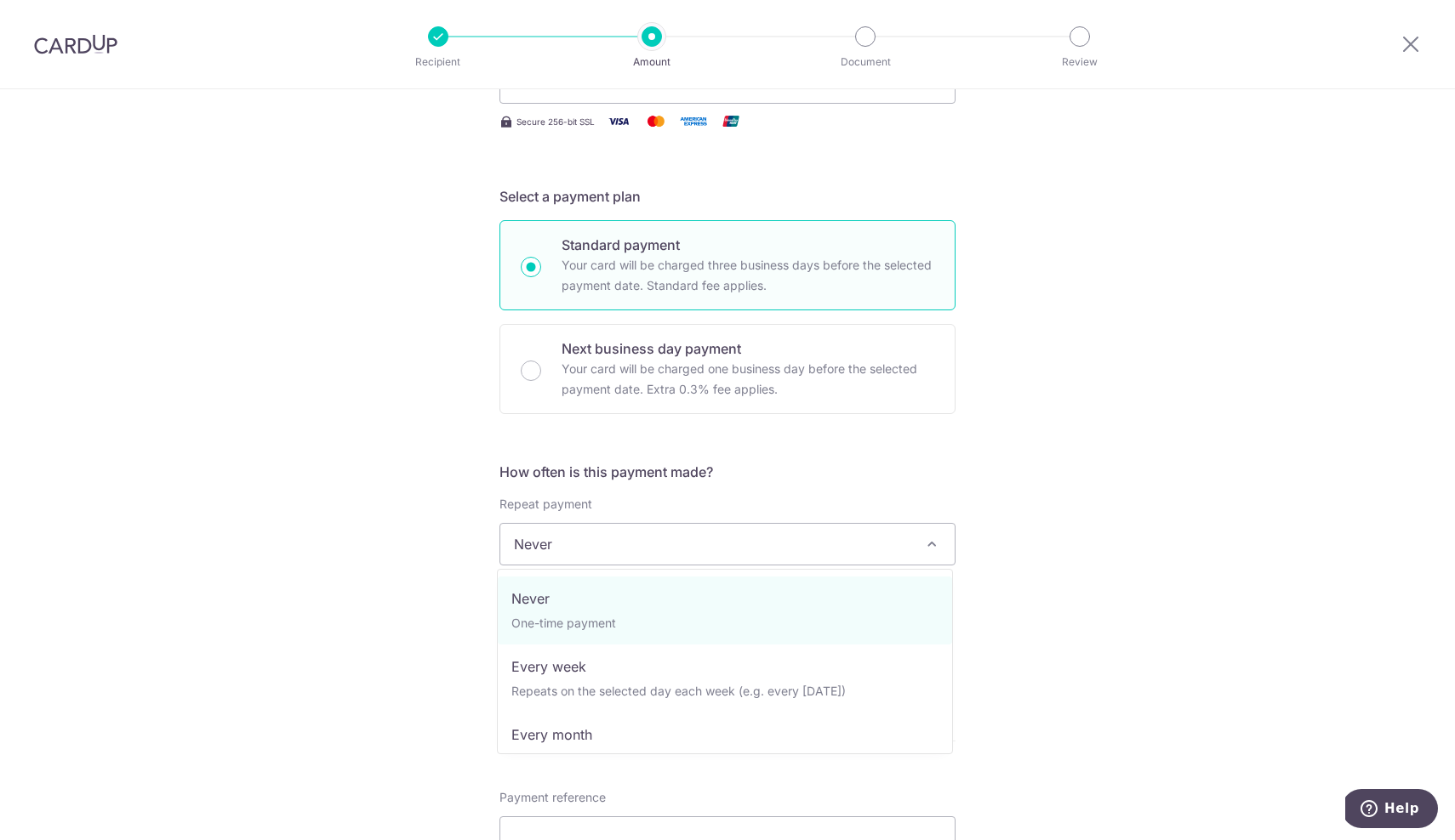
click at [572, 550] on span "Never" at bounding box center [727, 544] width 454 height 41
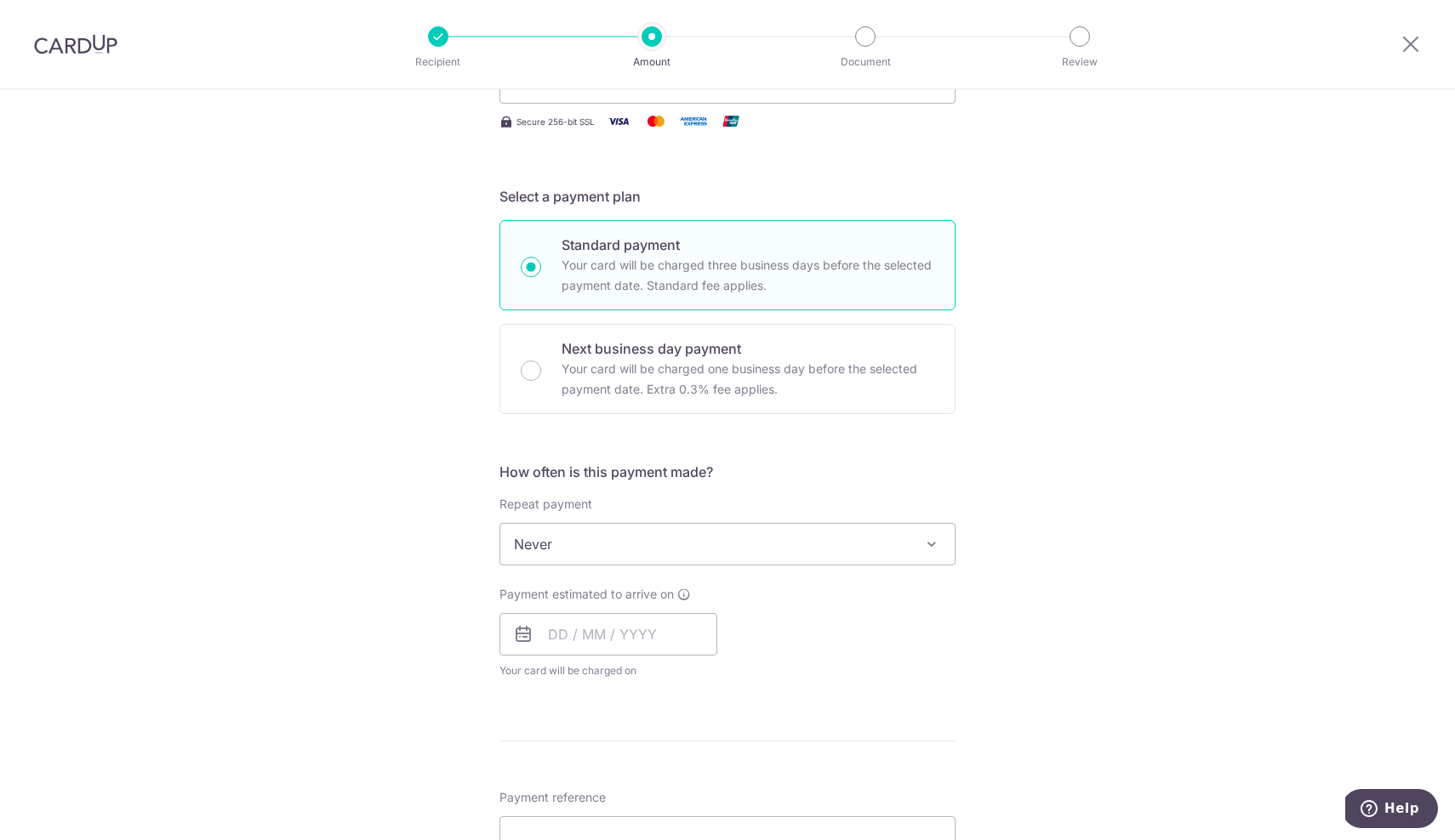
click at [395, 569] on div "Tell us more about your payment Enter payment amount SGD 7,194.00 7194.00 Selec…" at bounding box center [728, 573] width 1455 height 1538
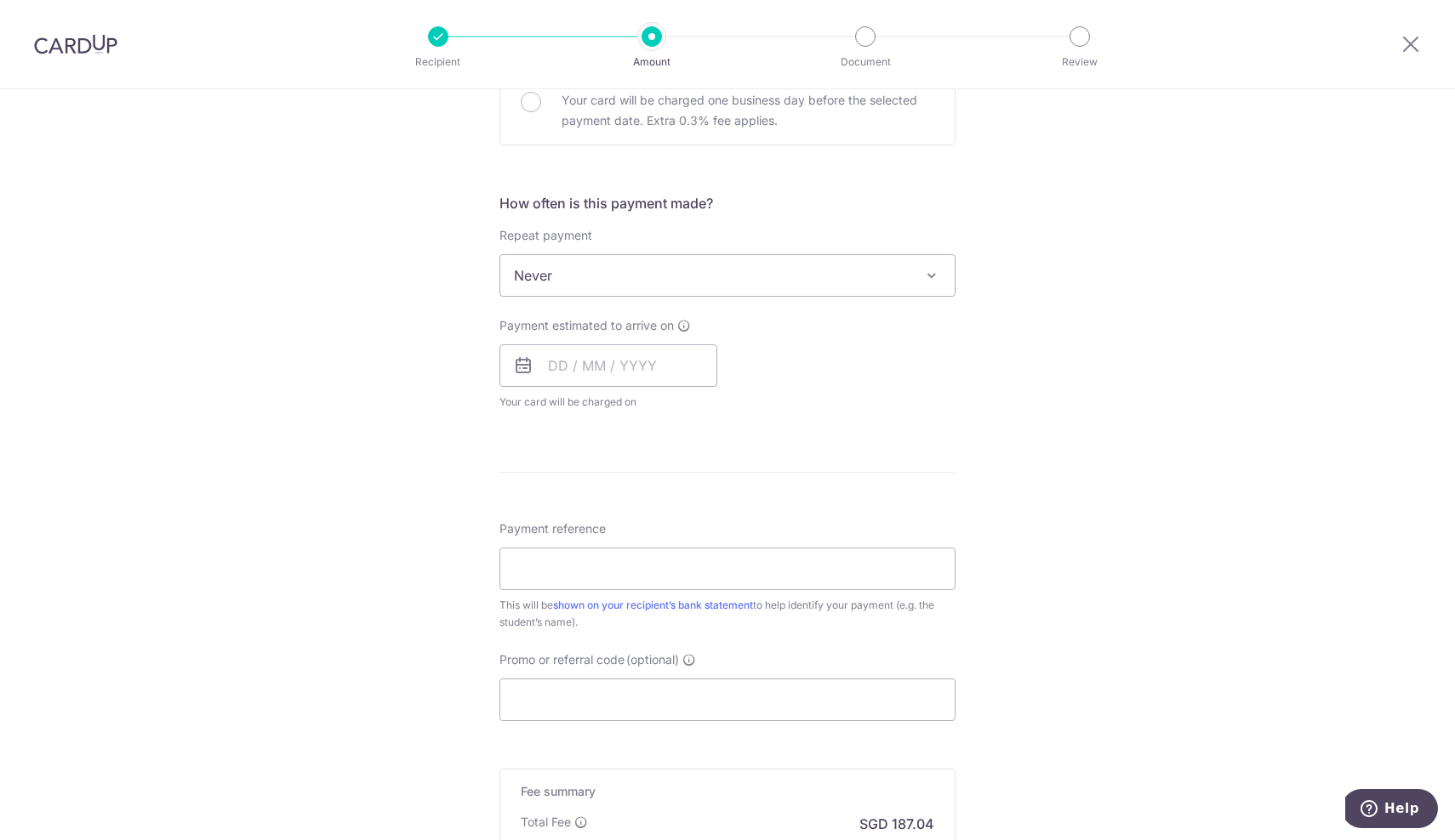
scroll to position [576, 0]
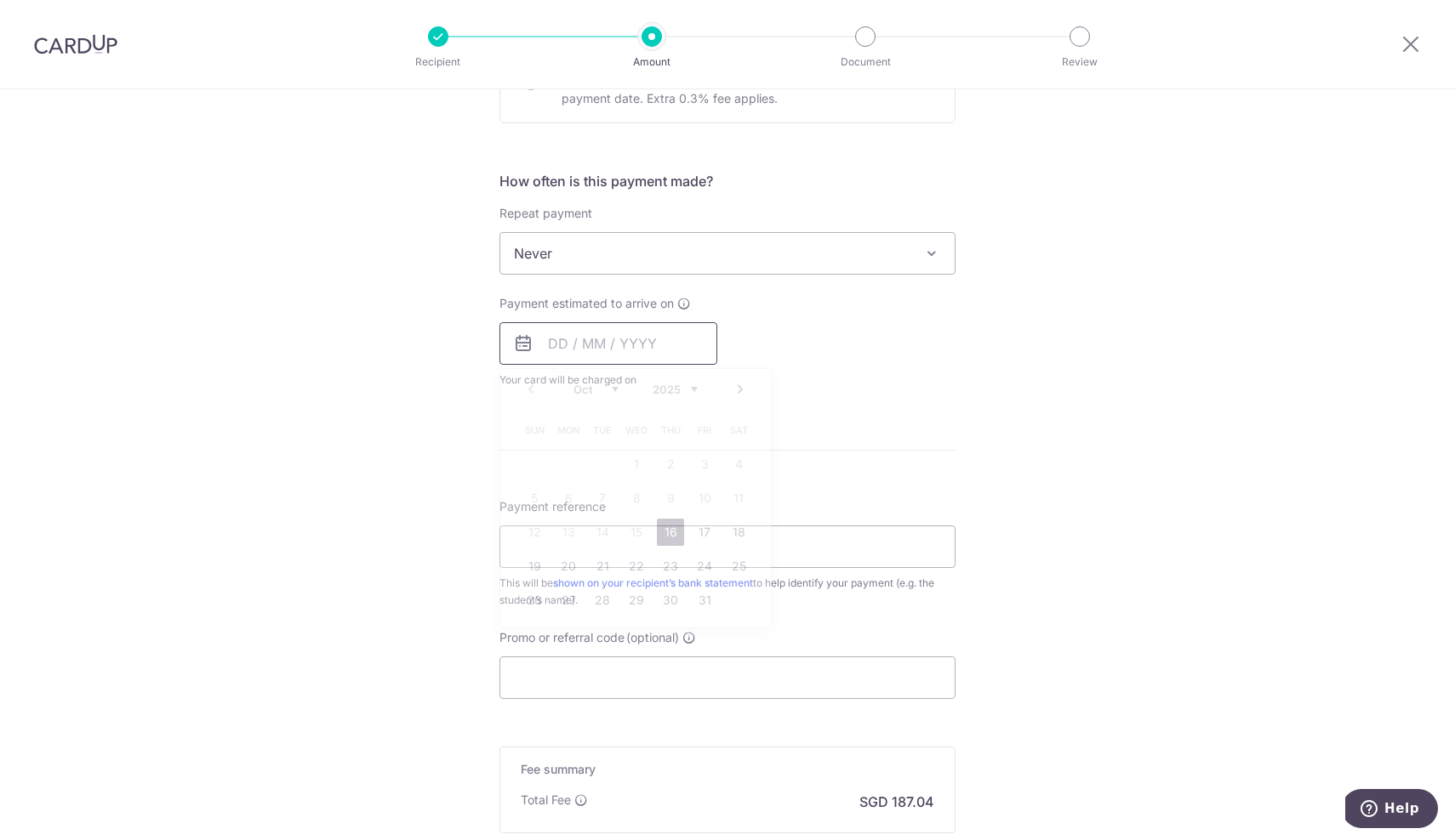
click at [620, 330] on input "text" at bounding box center [608, 343] width 218 height 43
click at [665, 528] on link "16" at bounding box center [670, 532] width 27 height 27
type input "[DATE]"
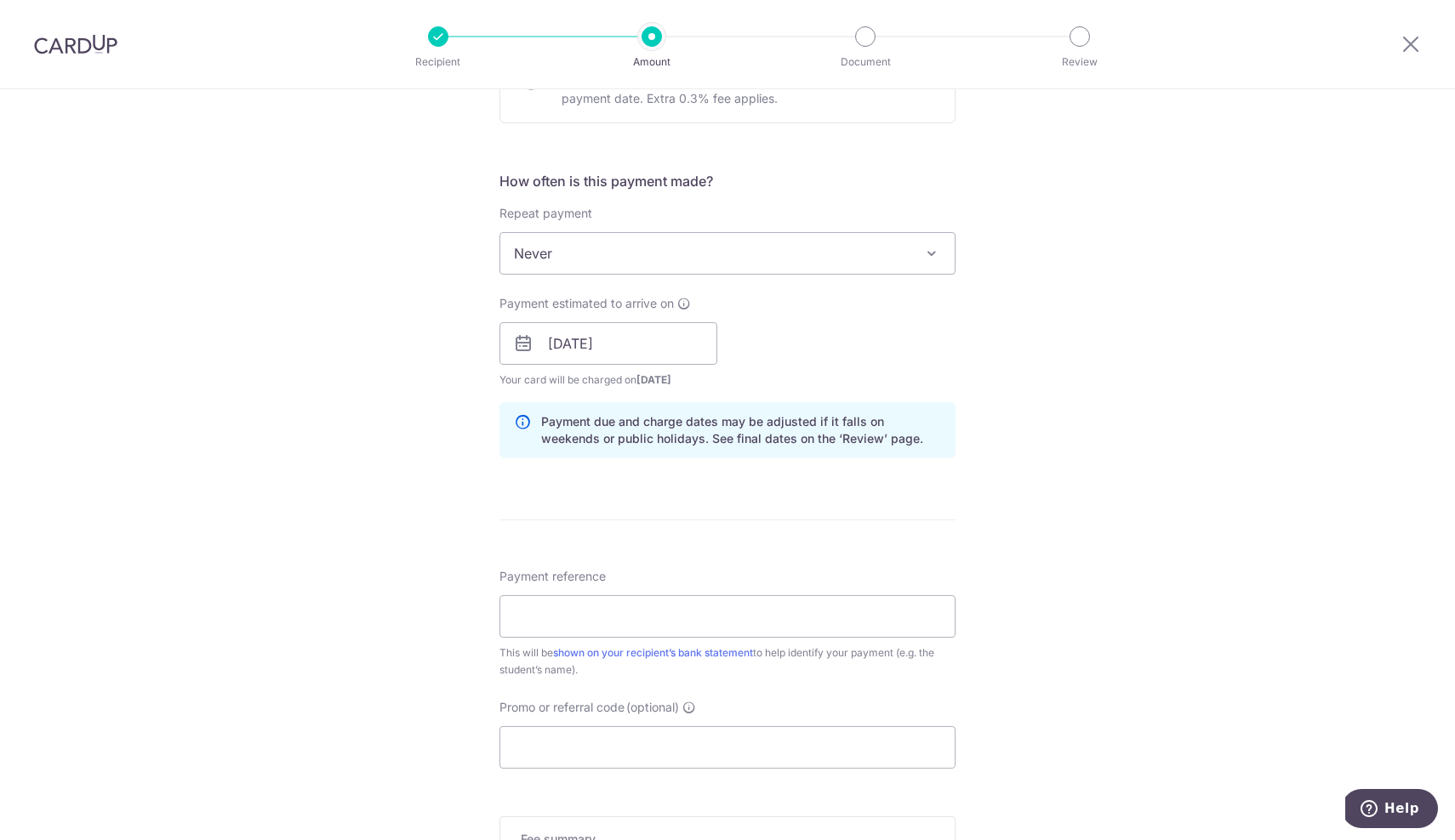
click at [441, 479] on div "Tell us more about your payment Enter payment amount SGD 7,194.00 7194.00 Selec…" at bounding box center [728, 316] width 1455 height 1608
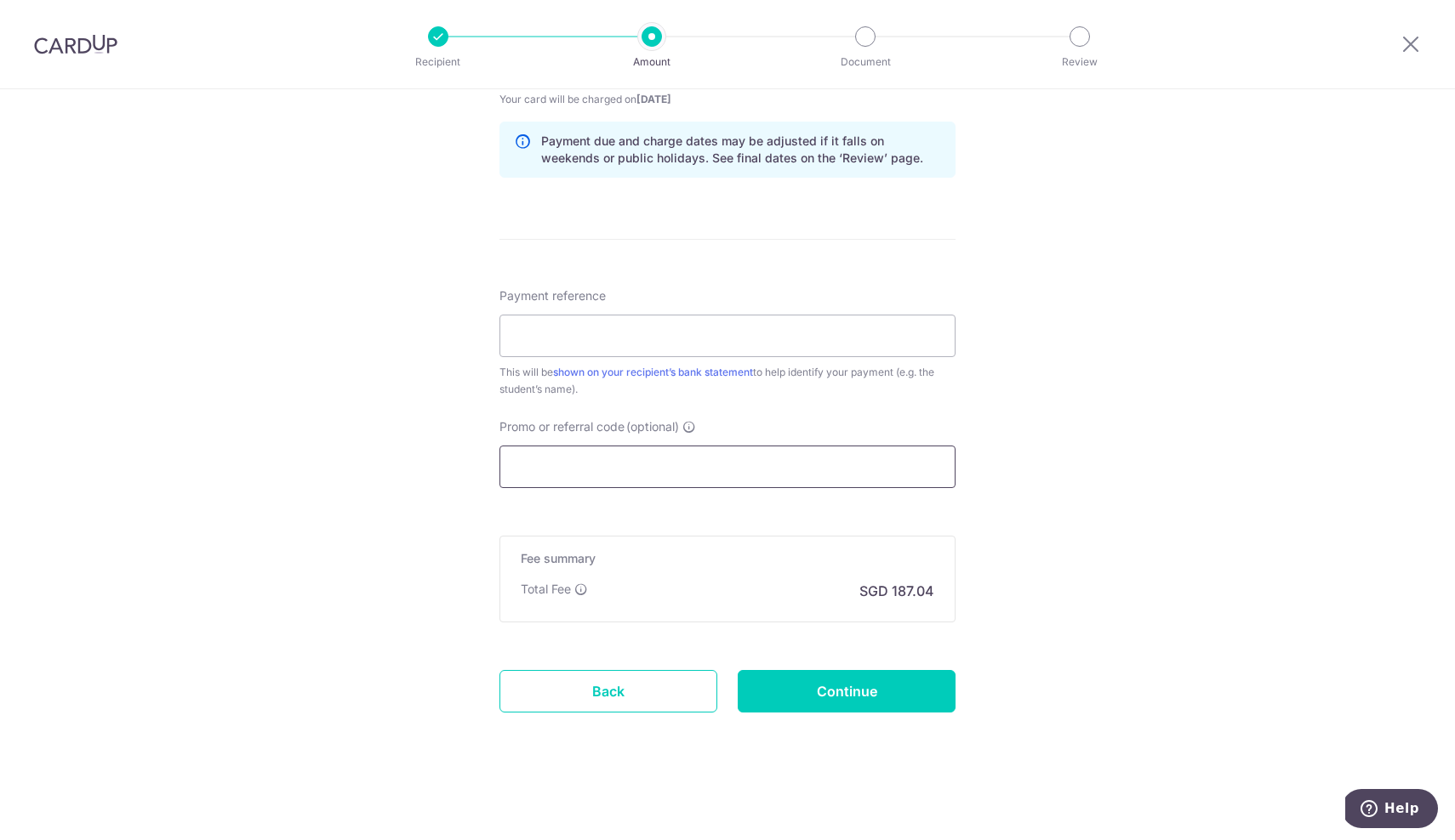
scroll to position [858, 0]
click at [575, 472] on input "Promo or referral code (optional)" at bounding box center [728, 467] width 456 height 43
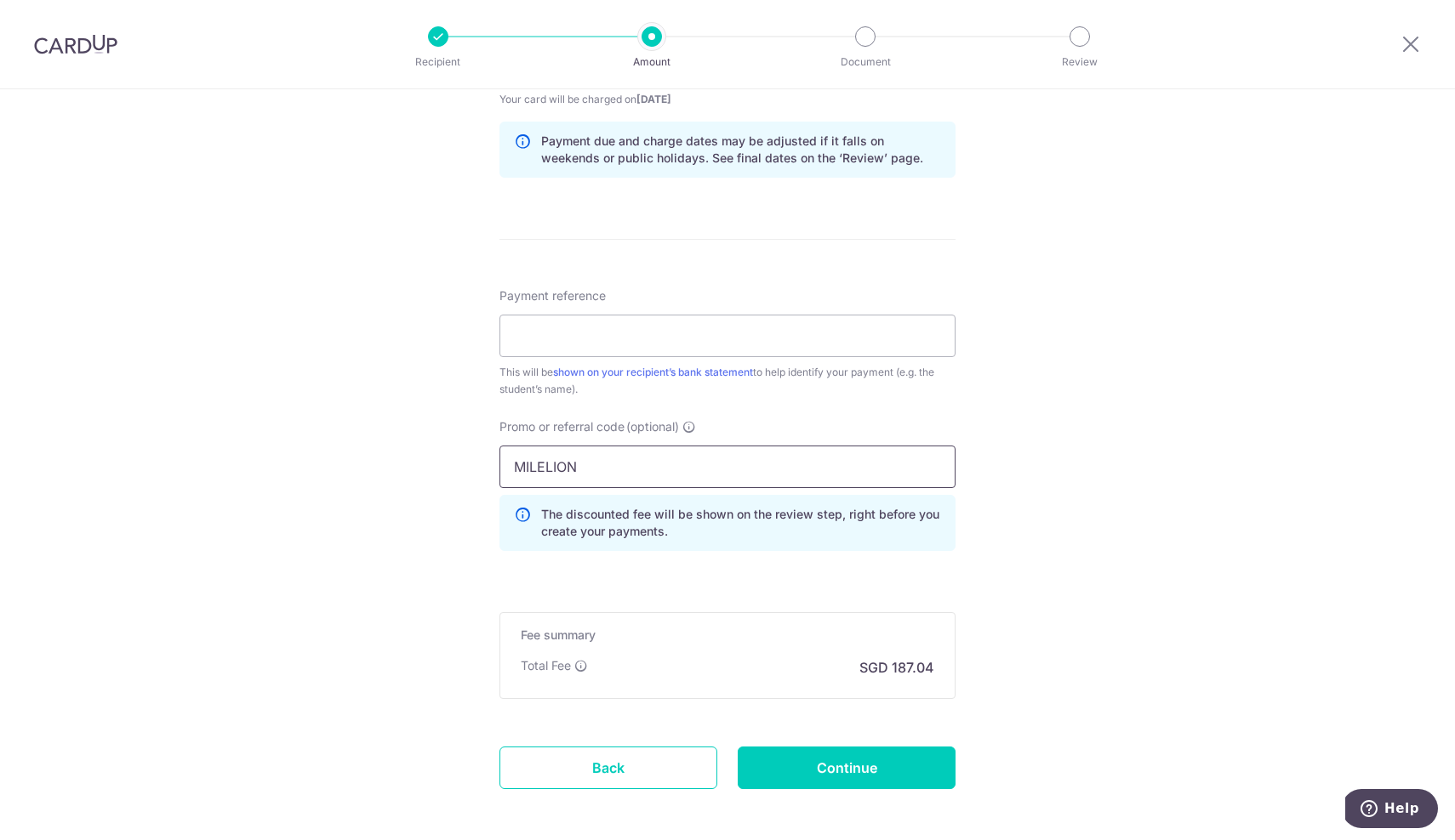
type input "MILELION"
click at [395, 472] on div "Tell us more about your payment Enter payment amount SGD 7,194.00 7194.00 Selec…" at bounding box center [728, 74] width 1455 height 1685
click at [1031, 605] on div "Tell us more about your payment Enter payment amount SGD 7,194.00 7194.00 Selec…" at bounding box center [728, 74] width 1455 height 1685
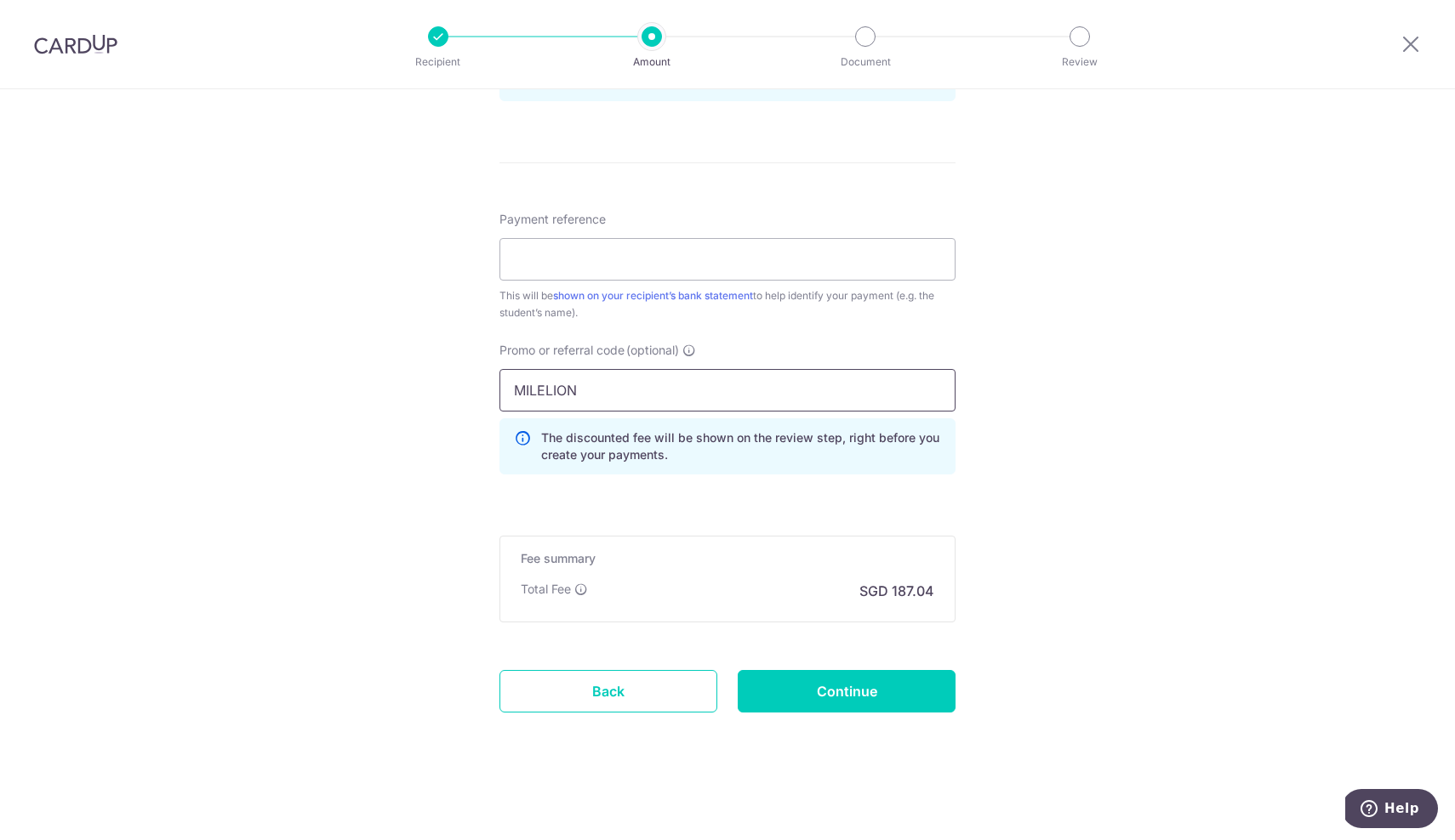
scroll to position [933, 0]
click at [811, 384] on input "MILELION" at bounding box center [728, 390] width 456 height 43
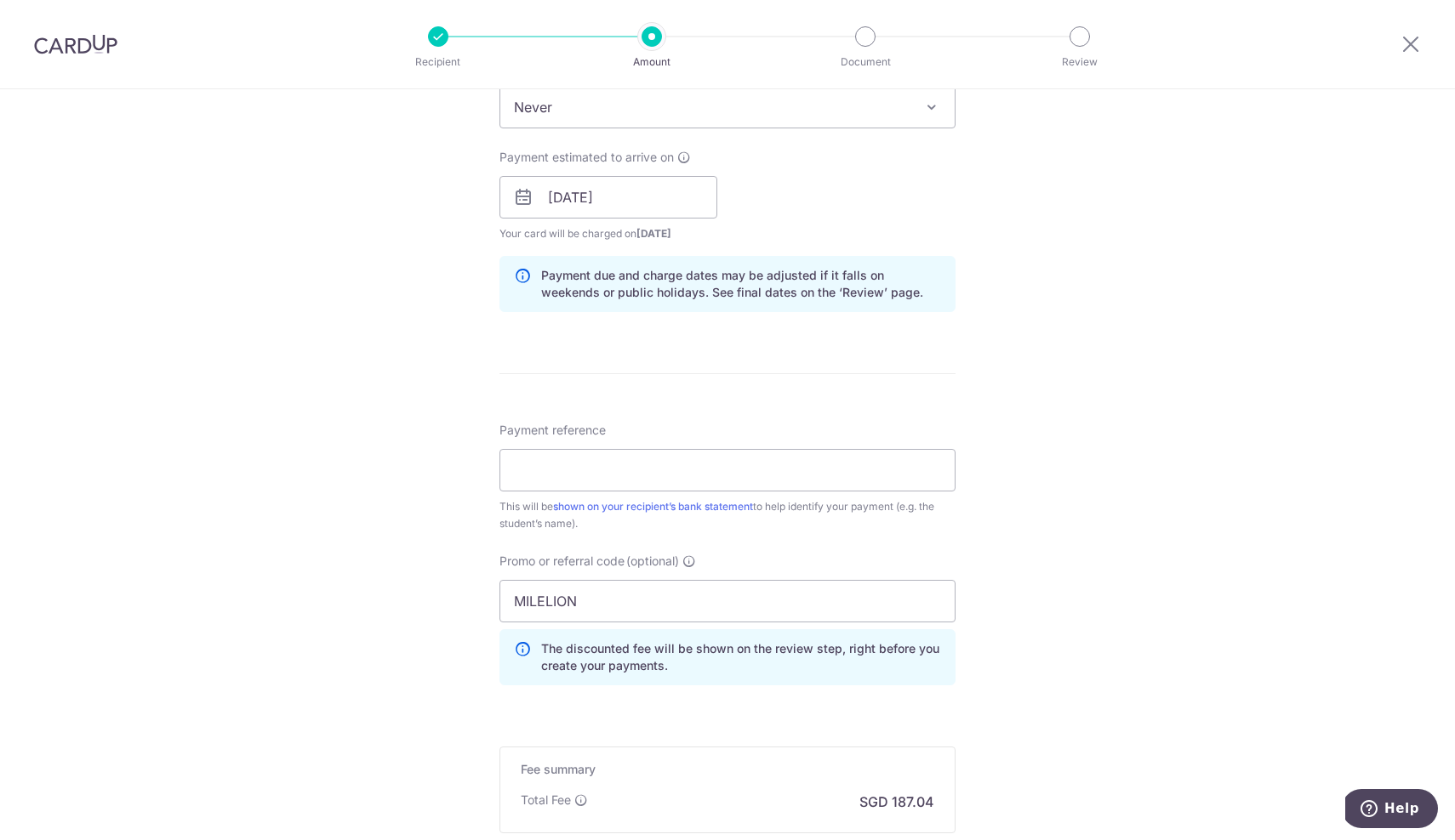
scroll to position [708, 0]
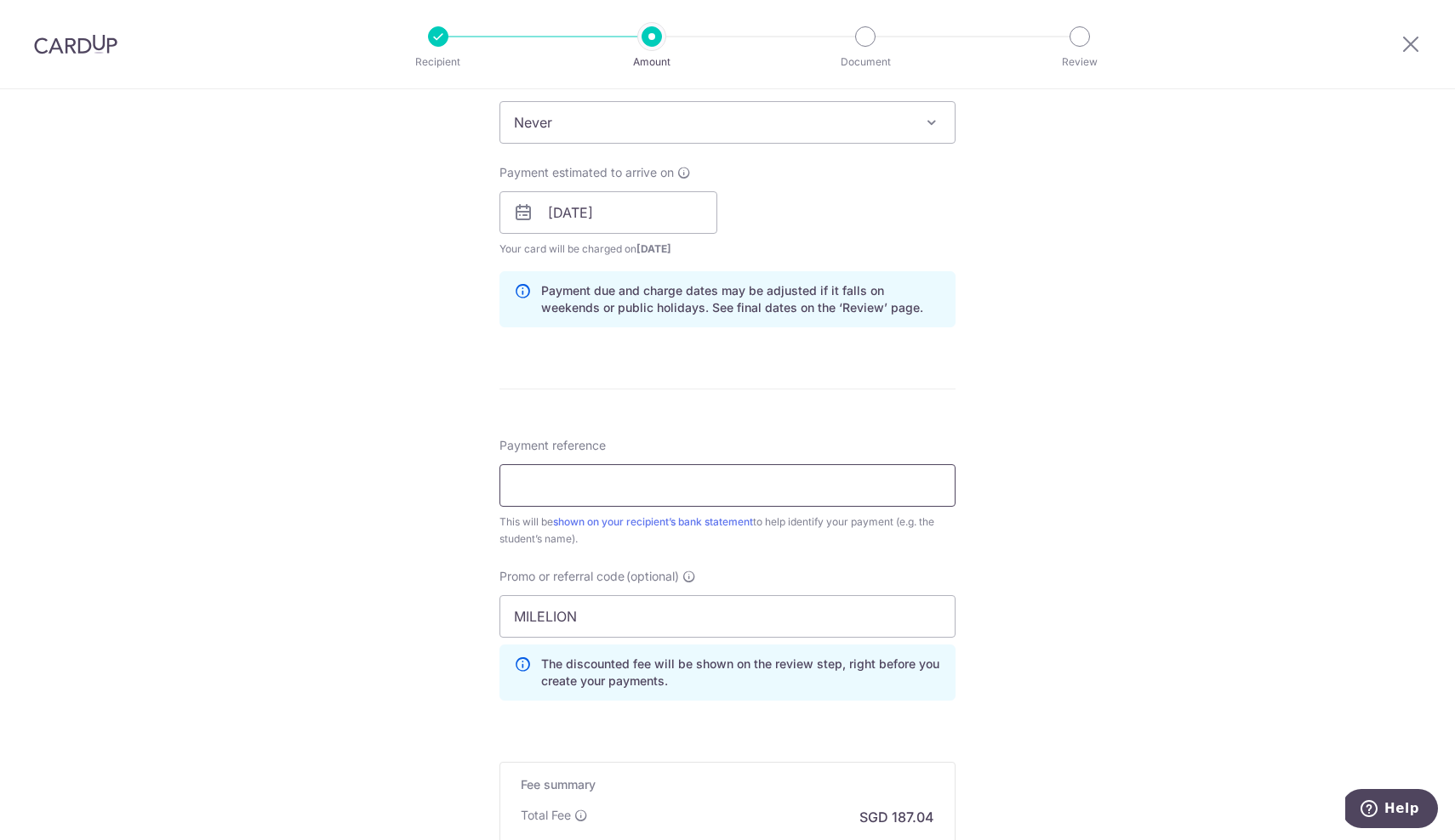
click at [697, 488] on input "Payment reference" at bounding box center [728, 486] width 456 height 43
type input "GB001-STD-0000136278B1"
click at [1028, 520] on div "Tell us more about your payment Enter payment amount SGD 7,194.00 7194.00 Selec…" at bounding box center [728, 224] width 1455 height 1685
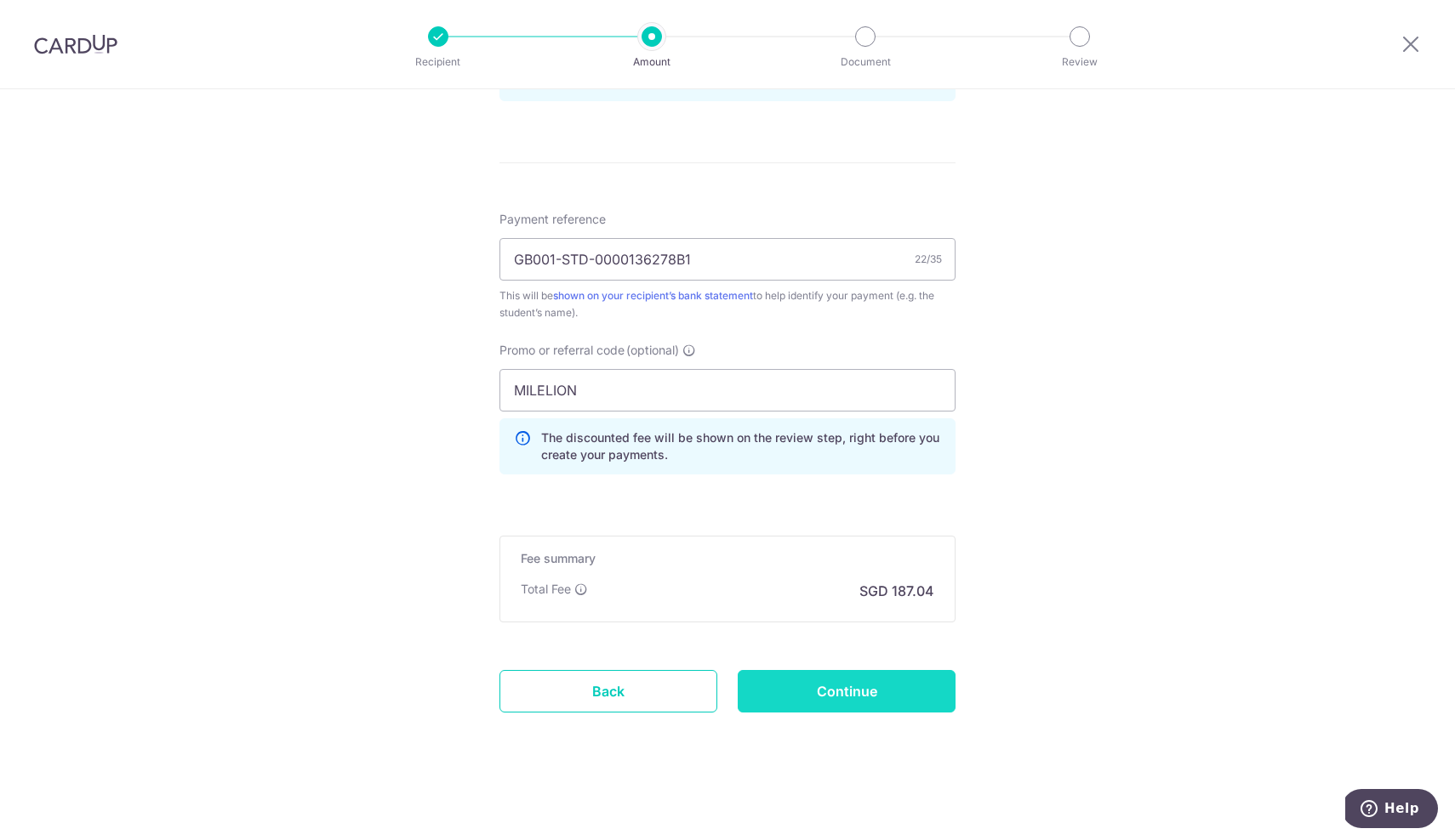
scroll to position [933, 0]
click at [850, 688] on input "Continue" at bounding box center [846, 691] width 218 height 43
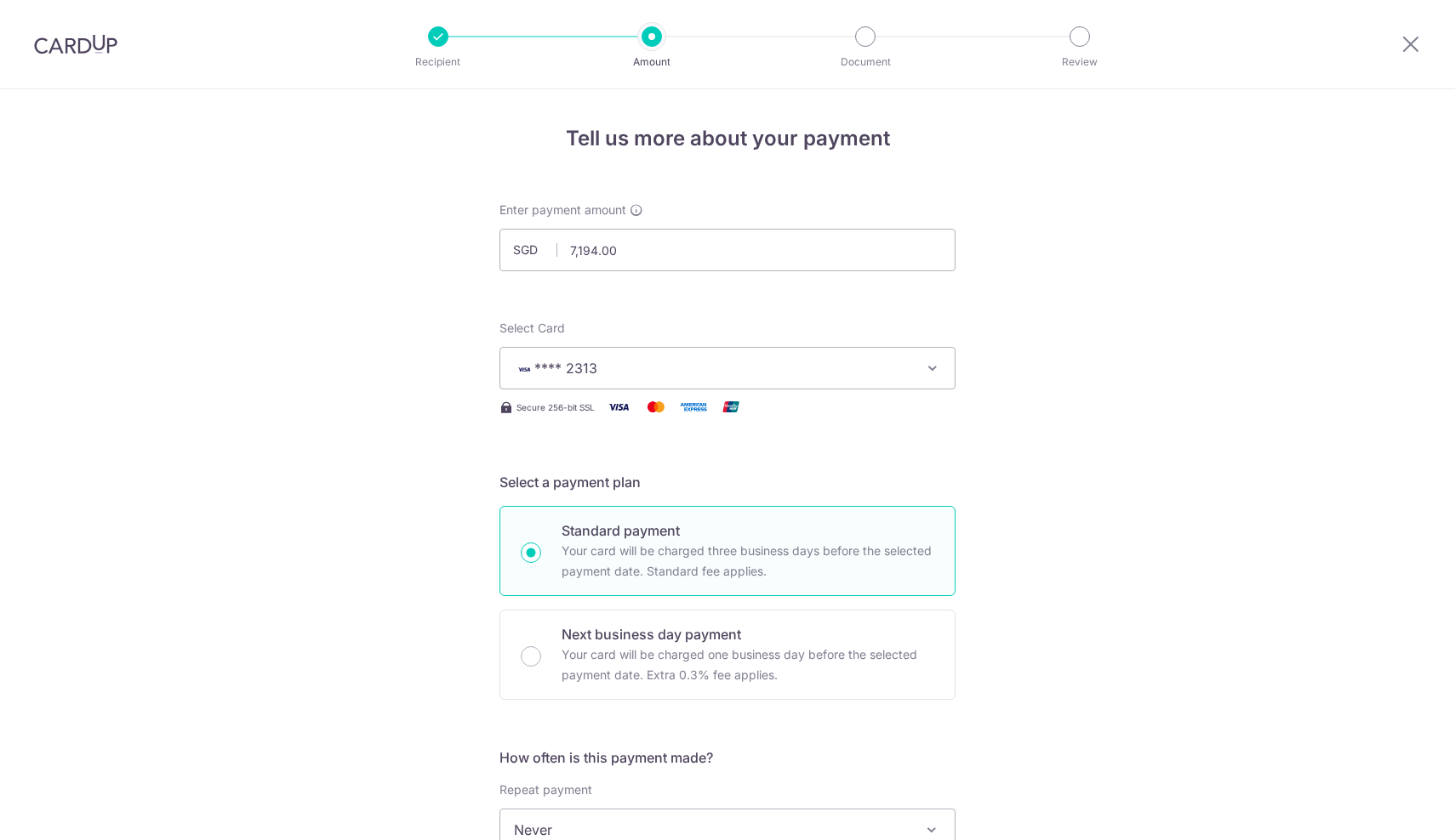
scroll to position [957, 0]
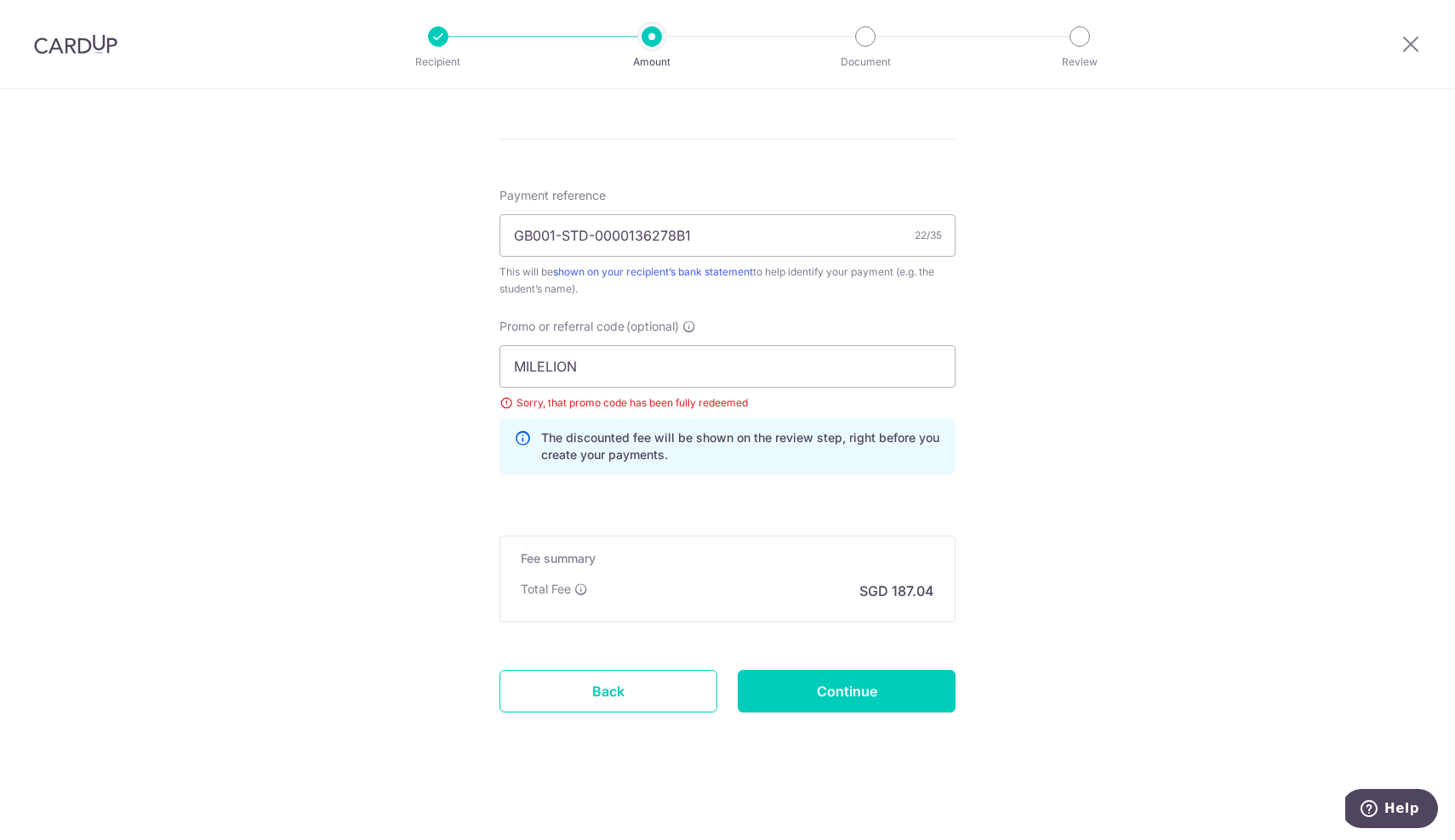
click at [1387, 7] on div at bounding box center [1411, 44] width 89 height 89
click at [626, 375] on input "MILELION" at bounding box center [728, 366] width 456 height 43
type input "OFF225"
click at [882, 706] on input "Continue" at bounding box center [846, 691] width 218 height 43
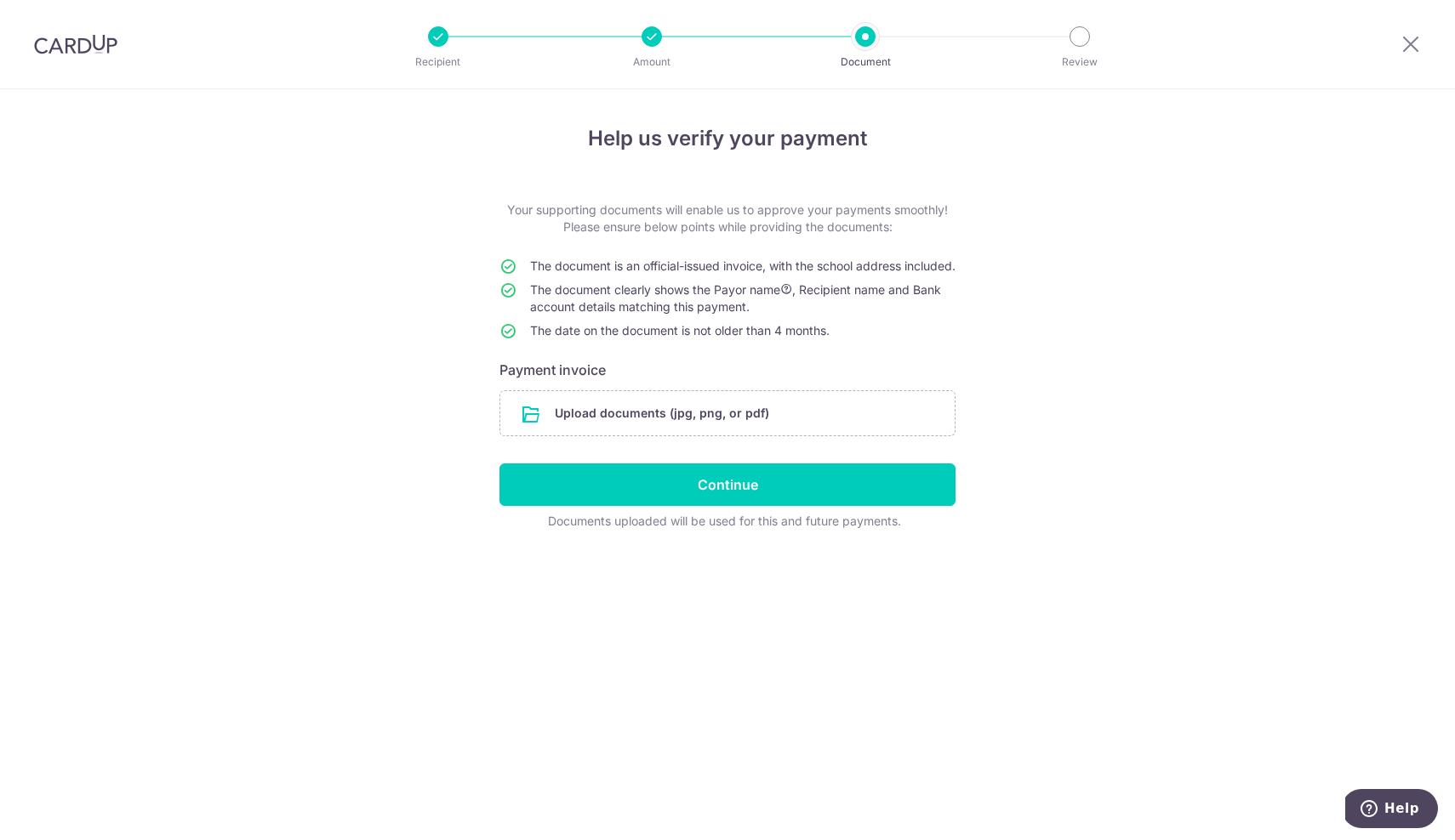
click at [430, 569] on div "Help us verify your payment Your supporting documents will enable us to approve…" at bounding box center [728, 465] width 1455 height 751
click at [1099, 426] on div "Help us verify your payment Your supporting documents will enable us to approve…" at bounding box center [728, 465] width 1455 height 751
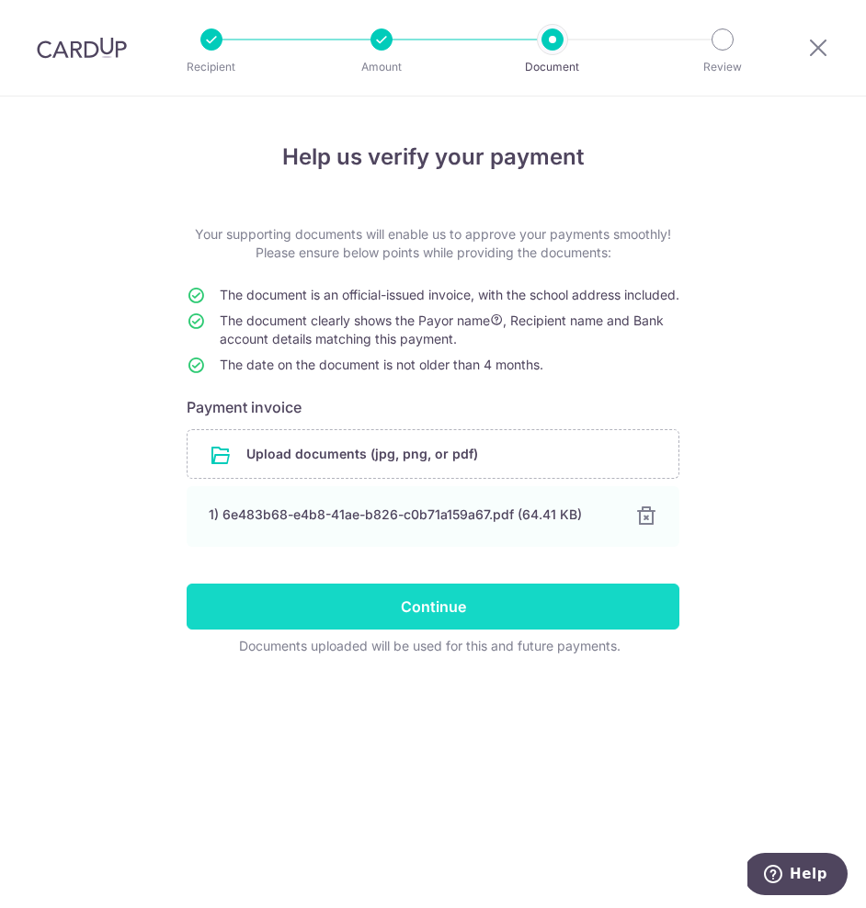
click at [438, 627] on input "Continue" at bounding box center [433, 607] width 493 height 46
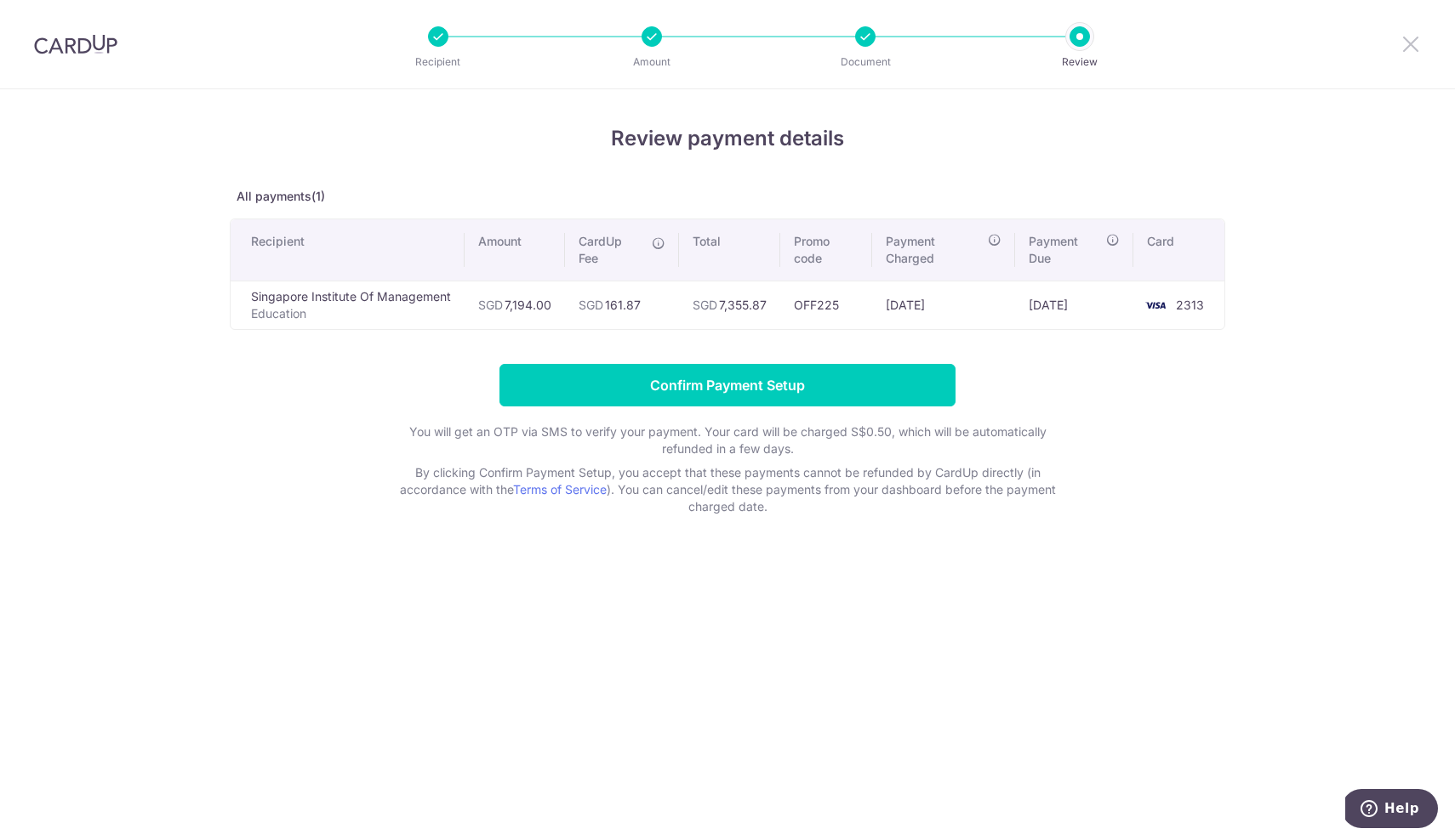
click at [1410, 46] on icon at bounding box center [1411, 43] width 20 height 21
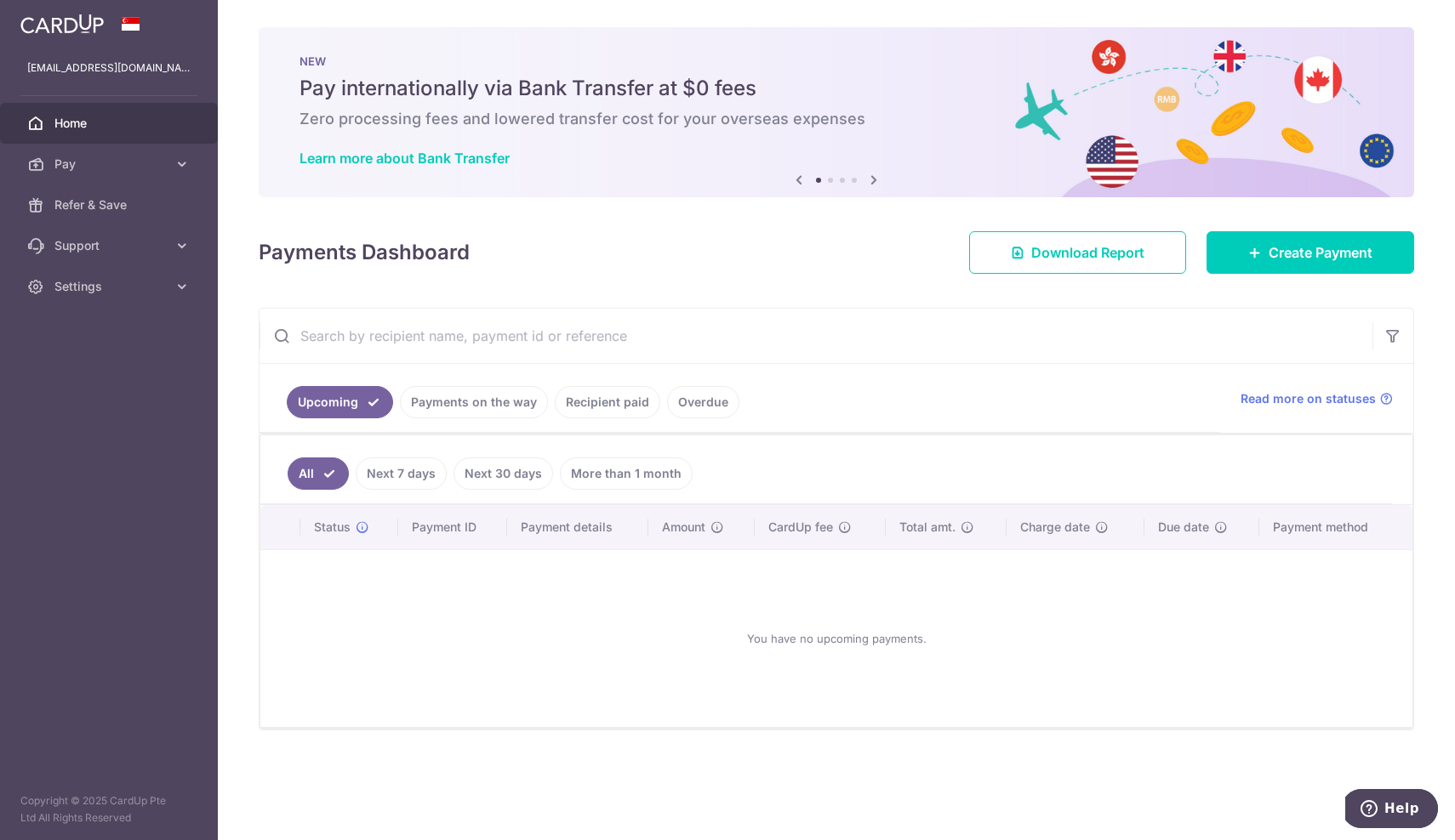
click at [100, 466] on aside "[EMAIL_ADDRESS][DOMAIN_NAME] Home Pay Payments Recipients Cards Refer & Save Su…" at bounding box center [108, 420] width 218 height 840
